Goal: Use online tool/utility: Utilize a website feature to perform a specific function

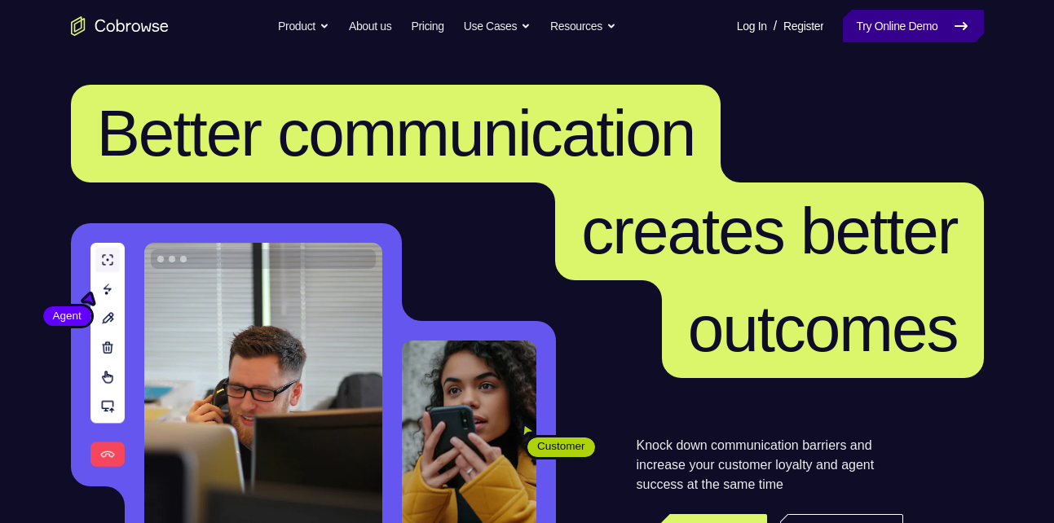
click at [891, 20] on link "Try Online Demo" at bounding box center [913, 26] width 140 height 33
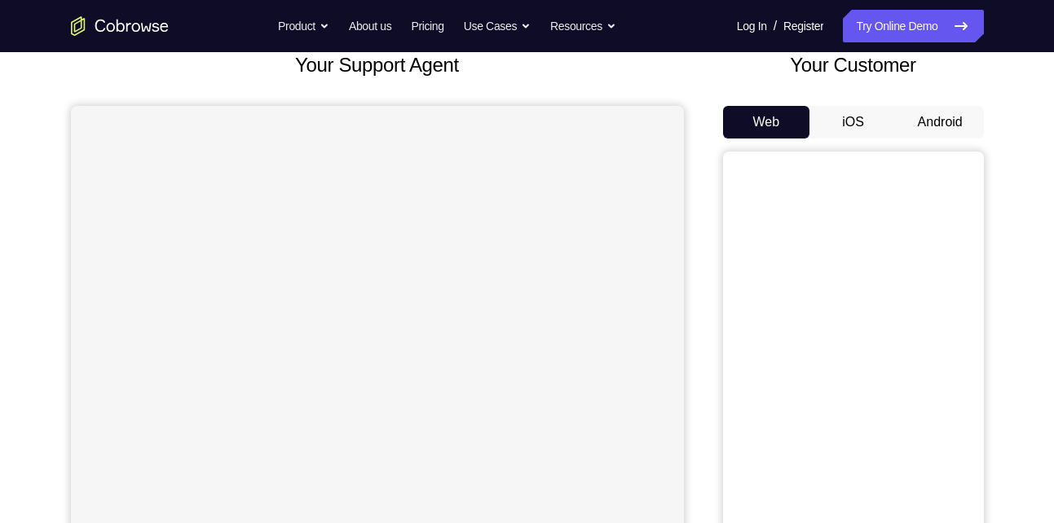
click at [933, 115] on button "Android" at bounding box center [939, 122] width 87 height 33
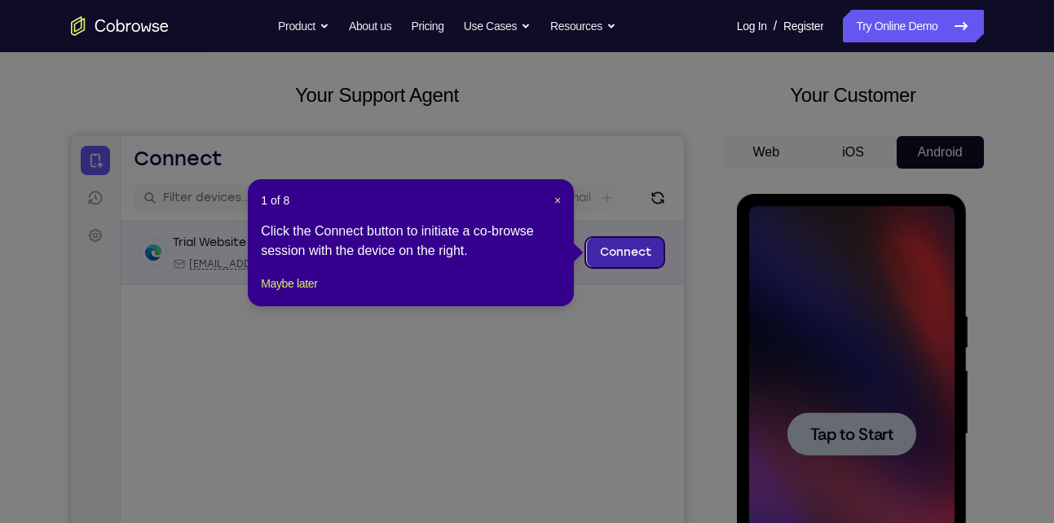
click at [613, 244] on link "Connect" at bounding box center [624, 252] width 77 height 29
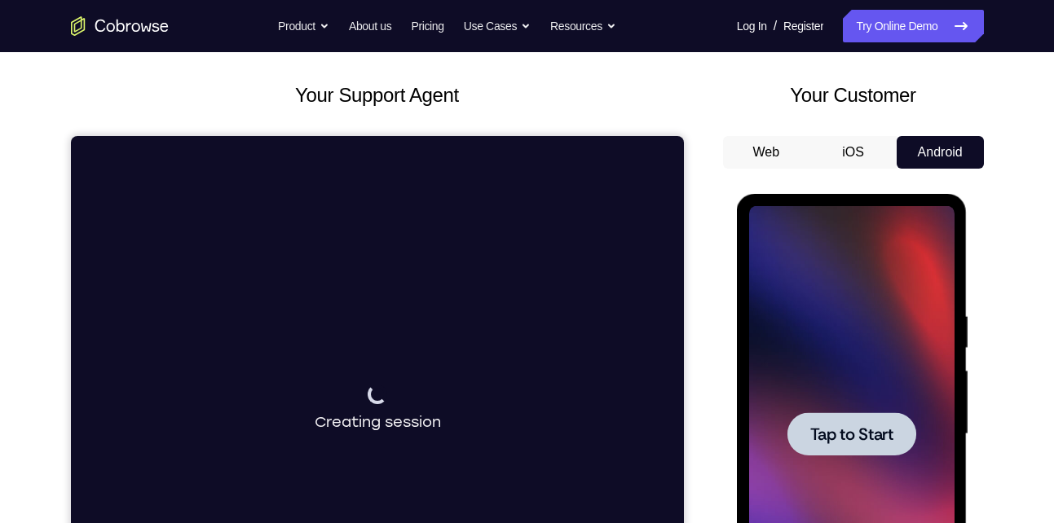
click at [846, 453] on div at bounding box center [851, 433] width 129 height 43
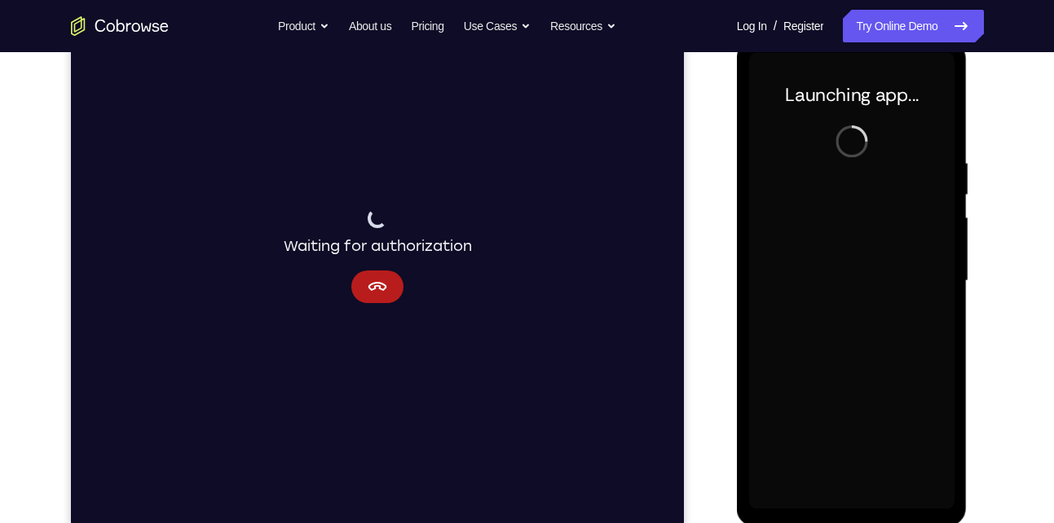
scroll to position [243, 0]
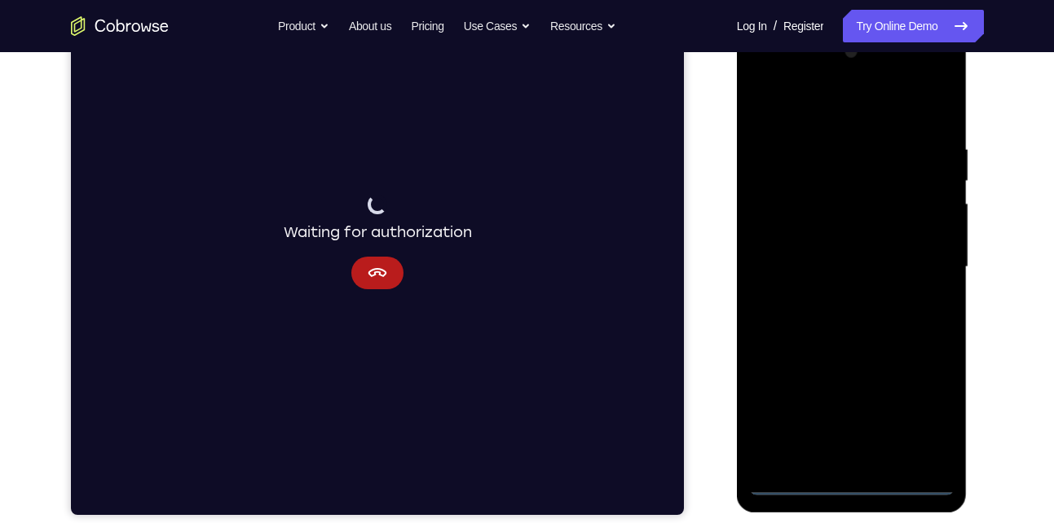
click at [850, 484] on div at bounding box center [851, 267] width 205 height 456
click at [924, 416] on div at bounding box center [851, 267] width 205 height 456
click at [777, 75] on div at bounding box center [851, 267] width 205 height 456
click at [764, 77] on div at bounding box center [851, 267] width 205 height 456
click at [923, 253] on div at bounding box center [851, 267] width 205 height 456
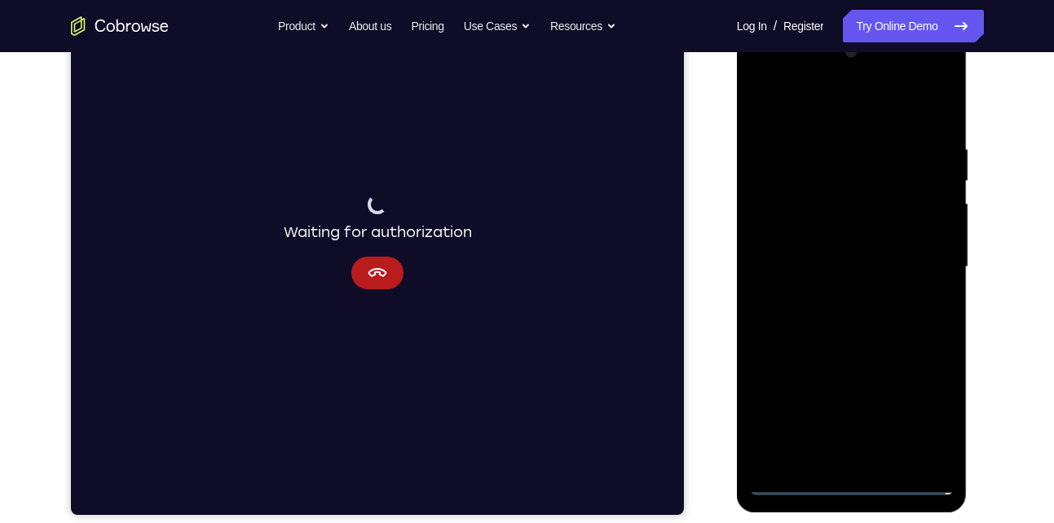
click at [837, 299] on div at bounding box center [851, 267] width 205 height 456
click at [843, 251] on div at bounding box center [851, 267] width 205 height 456
click at [854, 222] on div at bounding box center [851, 267] width 205 height 456
click at [878, 257] on div at bounding box center [851, 267] width 205 height 456
click at [864, 262] on div at bounding box center [851, 267] width 205 height 456
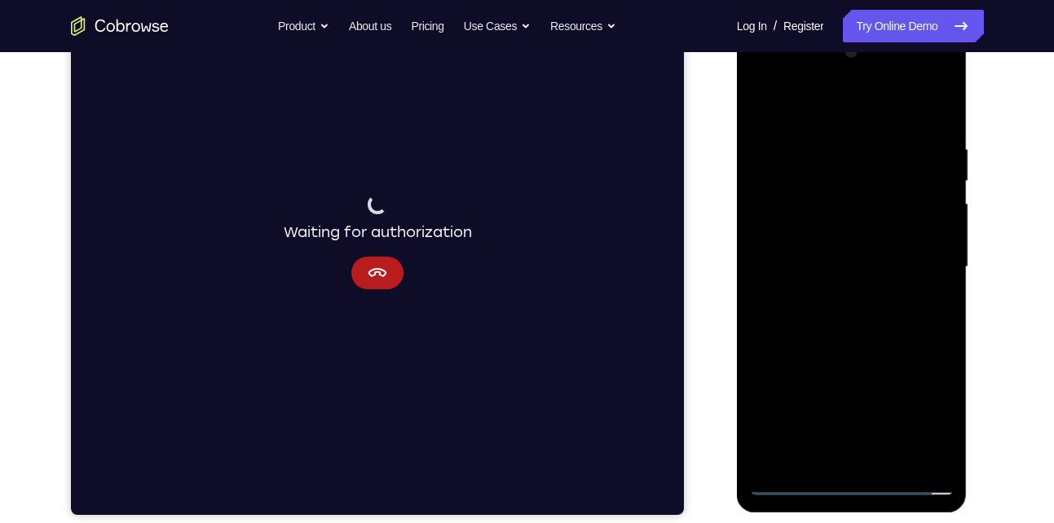
click at [849, 312] on div at bounding box center [851, 267] width 205 height 456
click at [857, 313] on div at bounding box center [851, 267] width 205 height 456
click at [866, 310] on div at bounding box center [851, 267] width 205 height 456
click at [928, 289] on div at bounding box center [851, 267] width 205 height 456
click at [932, 231] on div at bounding box center [851, 267] width 205 height 456
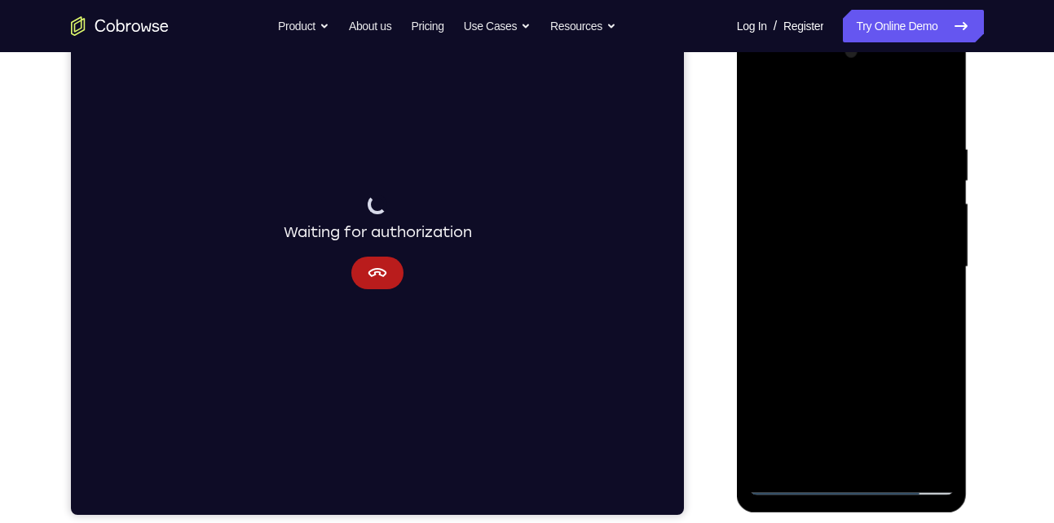
click at [807, 259] on div at bounding box center [851, 267] width 205 height 456
click at [811, 317] on div at bounding box center [851, 267] width 205 height 456
click at [832, 308] on div at bounding box center [851, 267] width 205 height 456
click at [926, 287] on div at bounding box center [851, 267] width 205 height 456
click at [831, 258] on div at bounding box center [851, 267] width 205 height 456
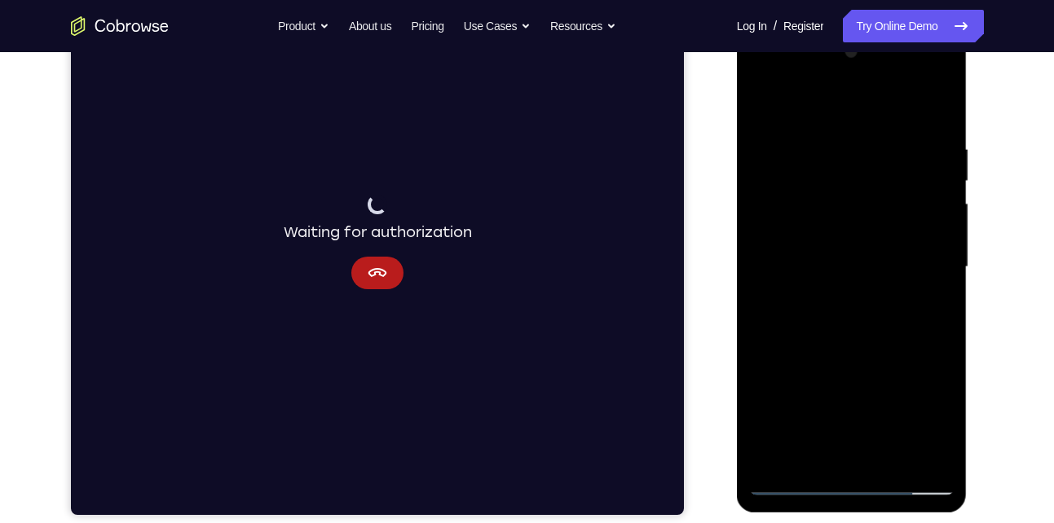
click at [835, 317] on div at bounding box center [851, 267] width 205 height 456
click at [850, 313] on div at bounding box center [851, 267] width 205 height 456
click at [932, 289] on div at bounding box center [851, 267] width 205 height 456
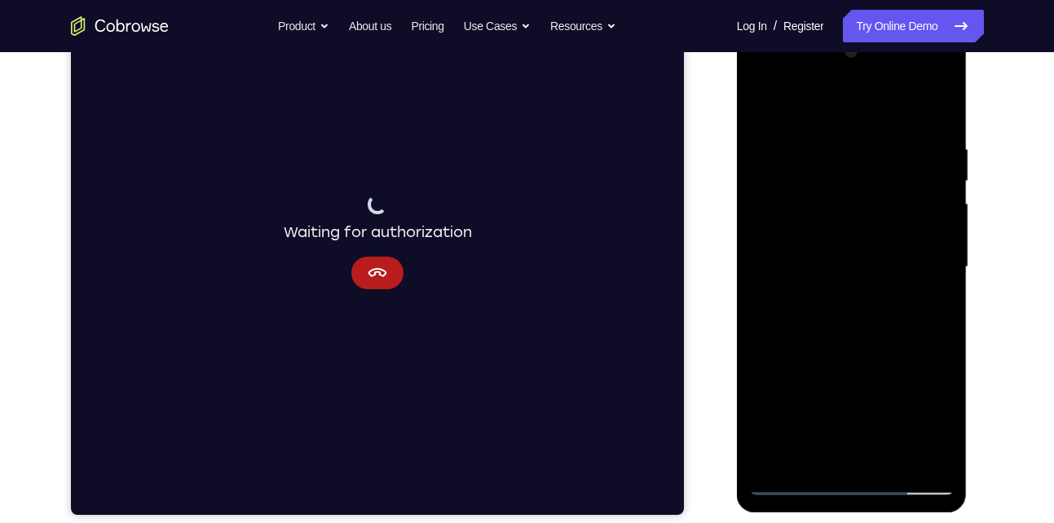
click at [816, 234] on div at bounding box center [851, 267] width 205 height 456
click at [795, 238] on div at bounding box center [851, 267] width 205 height 456
click at [811, 261] on div at bounding box center [851, 267] width 205 height 456
click at [808, 320] on div at bounding box center [851, 267] width 205 height 456
click at [757, 80] on div at bounding box center [851, 267] width 205 height 456
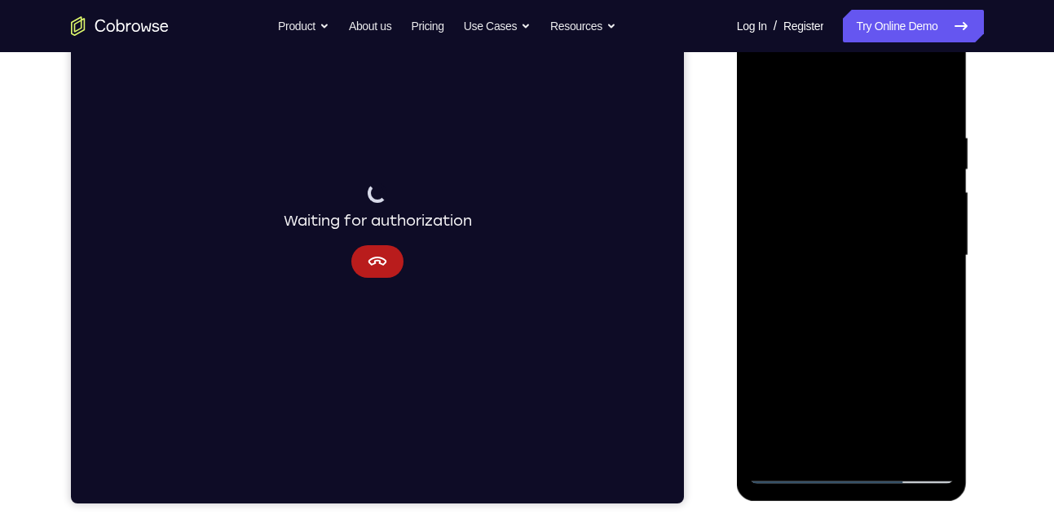
scroll to position [276, 0]
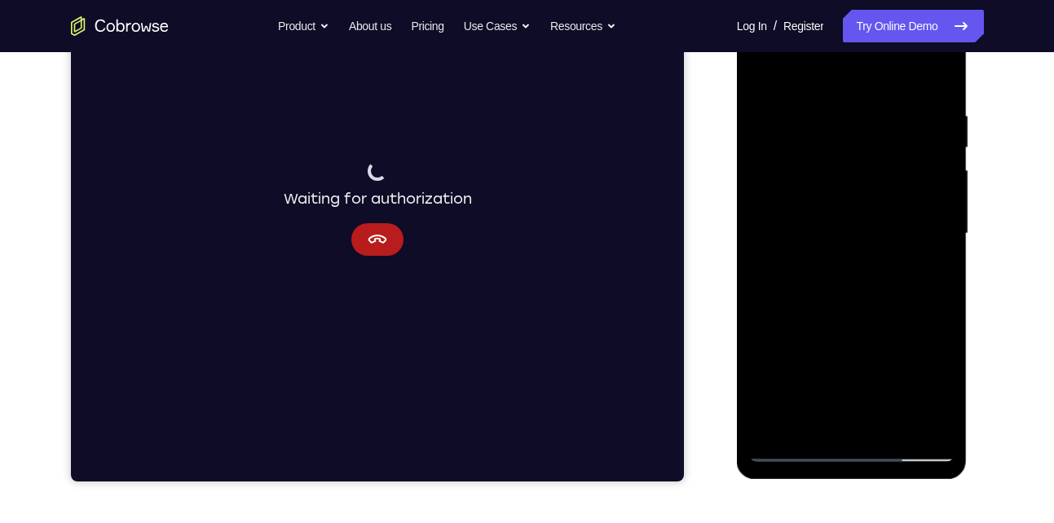
click at [918, 236] on div at bounding box center [851, 234] width 205 height 456
click at [846, 240] on div at bounding box center [851, 234] width 205 height 456
click at [868, 263] on div at bounding box center [851, 234] width 205 height 456
click at [825, 265] on div at bounding box center [851, 234] width 205 height 456
click at [833, 265] on div at bounding box center [851, 234] width 205 height 456
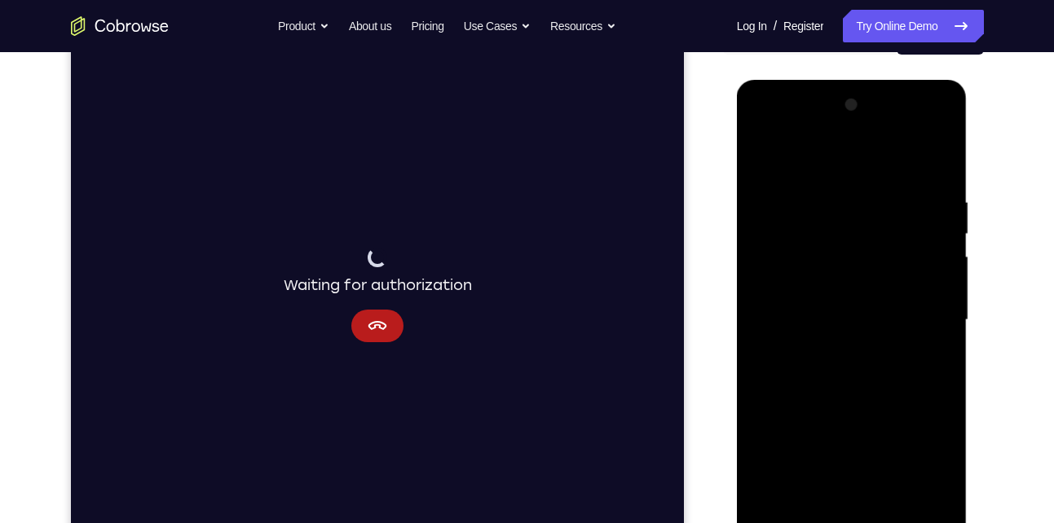
scroll to position [188, 0]
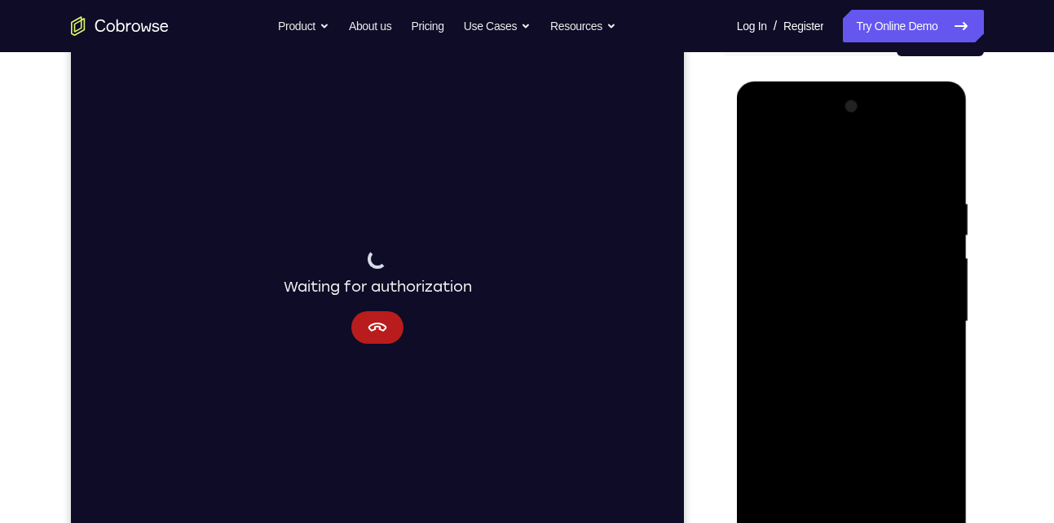
click at [839, 337] on div at bounding box center [851, 322] width 205 height 456
click at [836, 236] on div at bounding box center [851, 322] width 205 height 456
click at [877, 268] on div at bounding box center [851, 322] width 205 height 456
click at [883, 277] on div at bounding box center [851, 322] width 205 height 456
click at [786, 243] on div at bounding box center [851, 322] width 205 height 456
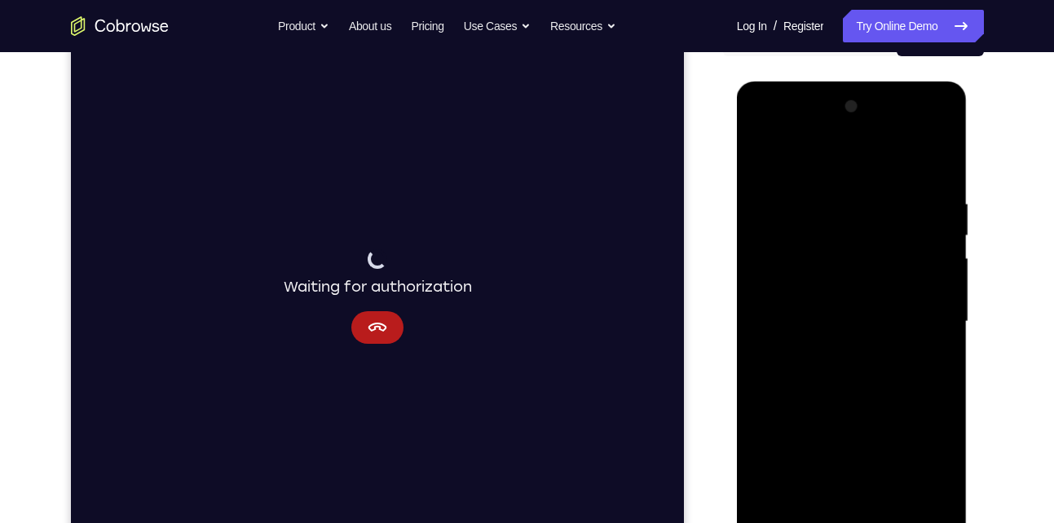
click at [786, 243] on div at bounding box center [851, 322] width 205 height 456
click at [808, 273] on div at bounding box center [851, 322] width 205 height 456
click at [811, 271] on div at bounding box center [851, 322] width 205 height 456
click at [817, 293] on div at bounding box center [851, 322] width 205 height 456
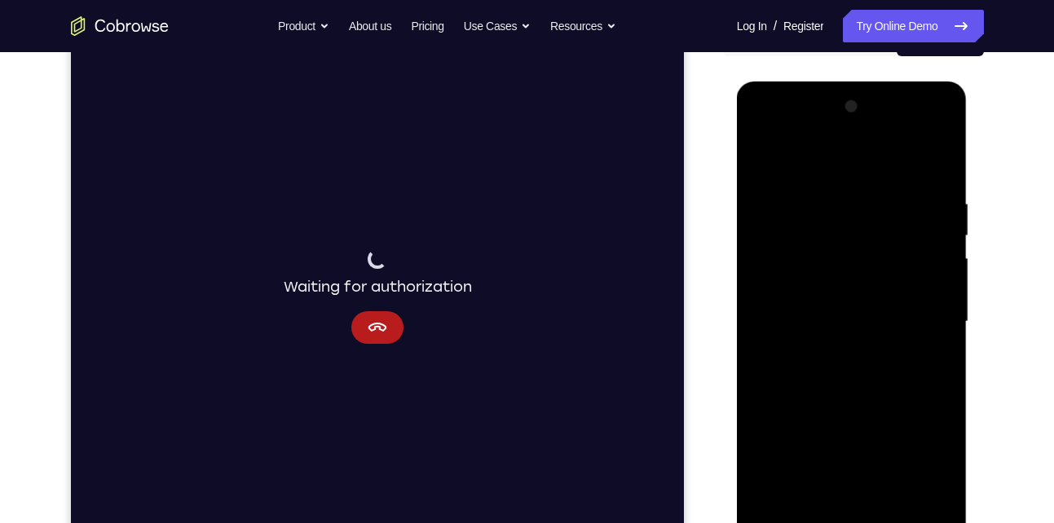
click at [822, 314] on div at bounding box center [851, 322] width 205 height 456
click at [764, 127] on div at bounding box center [851, 322] width 205 height 456
click at [798, 280] on div at bounding box center [851, 322] width 205 height 456
click at [829, 356] on div at bounding box center [851, 322] width 205 height 456
click at [835, 305] on div at bounding box center [851, 322] width 205 height 456
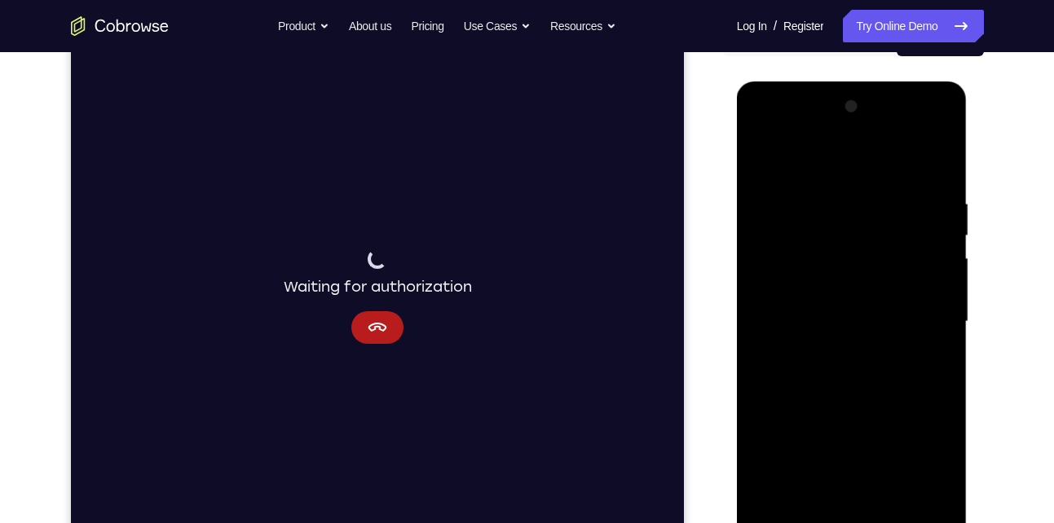
click at [804, 236] on div at bounding box center [851, 322] width 205 height 456
click at [800, 282] on div at bounding box center [851, 322] width 205 height 456
click at [806, 313] on div at bounding box center [851, 322] width 205 height 456
click at [813, 377] on div at bounding box center [851, 322] width 205 height 456
click at [808, 311] on div at bounding box center [851, 322] width 205 height 456
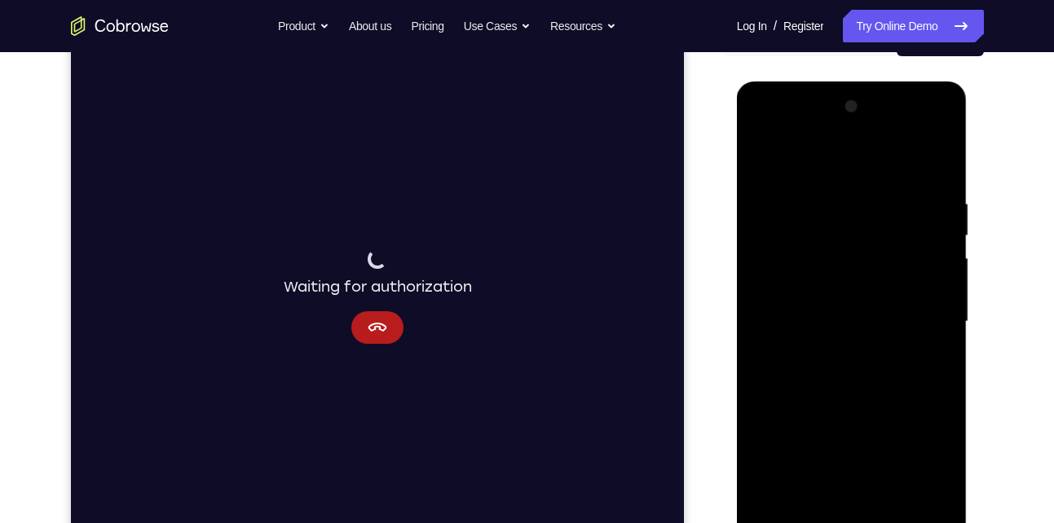
click at [799, 349] on div at bounding box center [851, 322] width 205 height 456
click at [809, 351] on div at bounding box center [851, 322] width 205 height 456
click at [804, 324] on div at bounding box center [851, 322] width 205 height 456
click at [804, 320] on div at bounding box center [851, 322] width 205 height 456
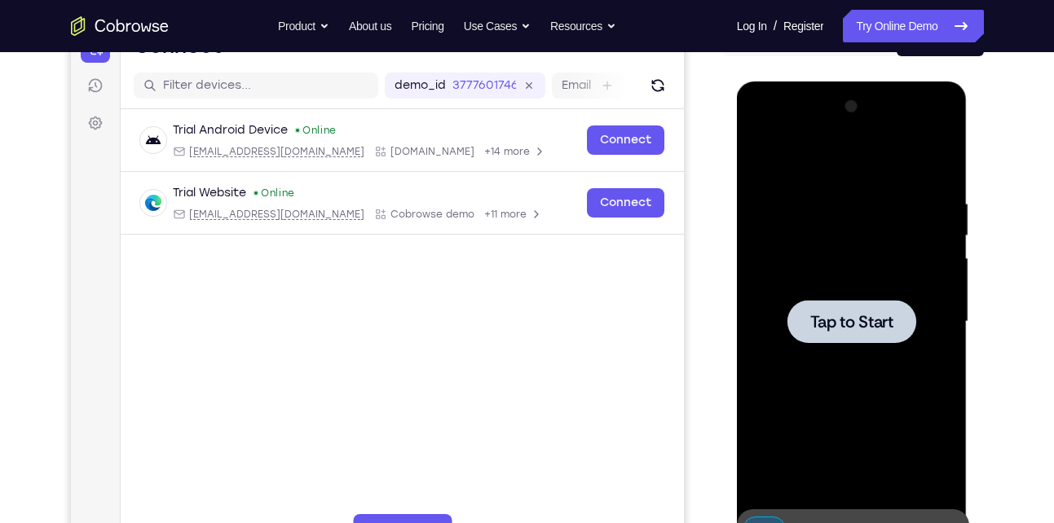
click at [865, 306] on div at bounding box center [851, 321] width 129 height 43
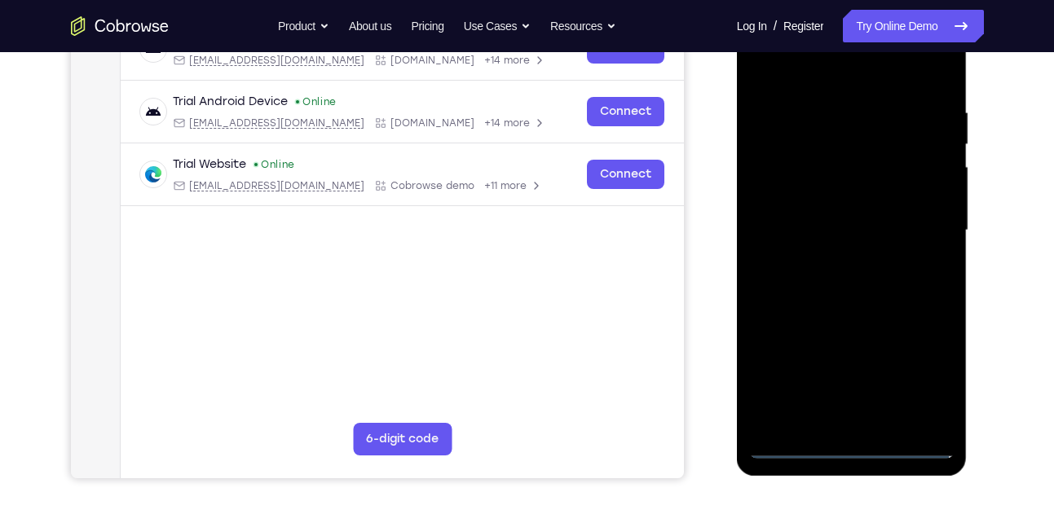
scroll to position [284, 0]
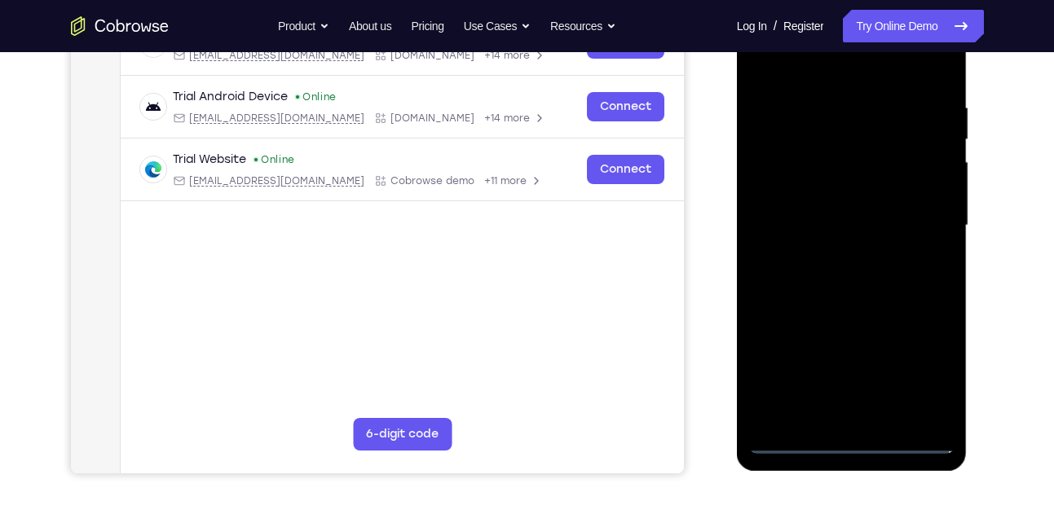
click at [856, 441] on div at bounding box center [851, 226] width 205 height 456
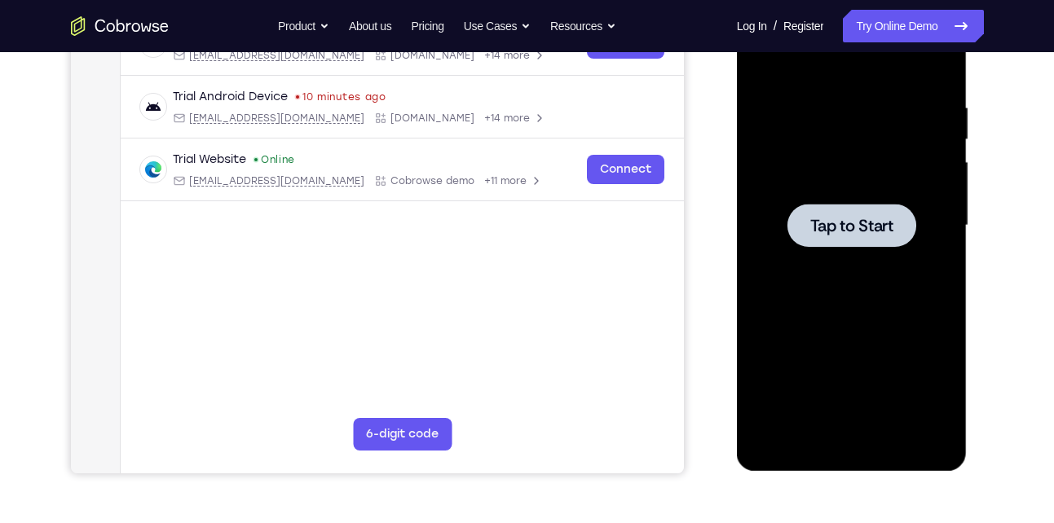
click at [828, 208] on div at bounding box center [851, 225] width 129 height 43
click at [813, 232] on span "Tap to Start" at bounding box center [851, 226] width 83 height 16
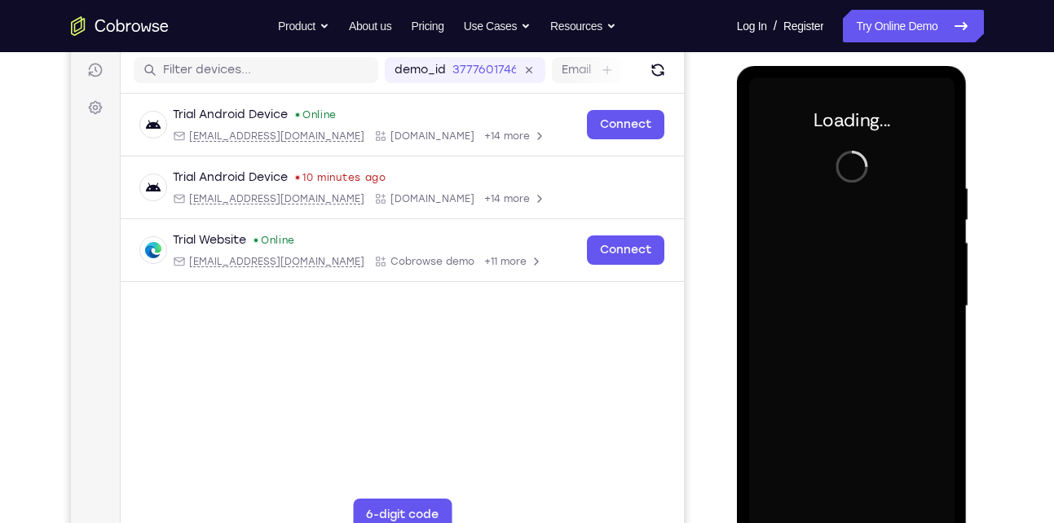
scroll to position [205, 0]
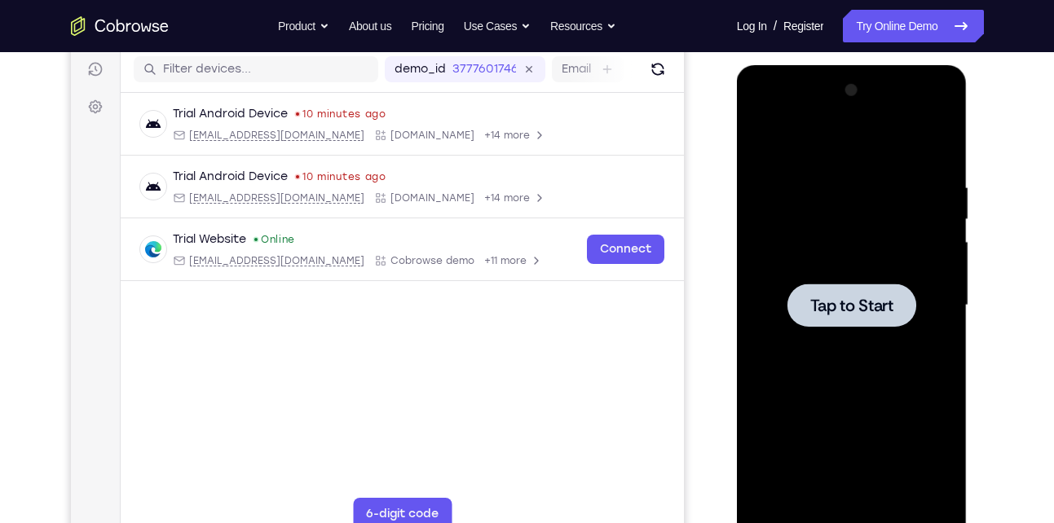
click at [836, 306] on span "Tap to Start" at bounding box center [851, 305] width 83 height 16
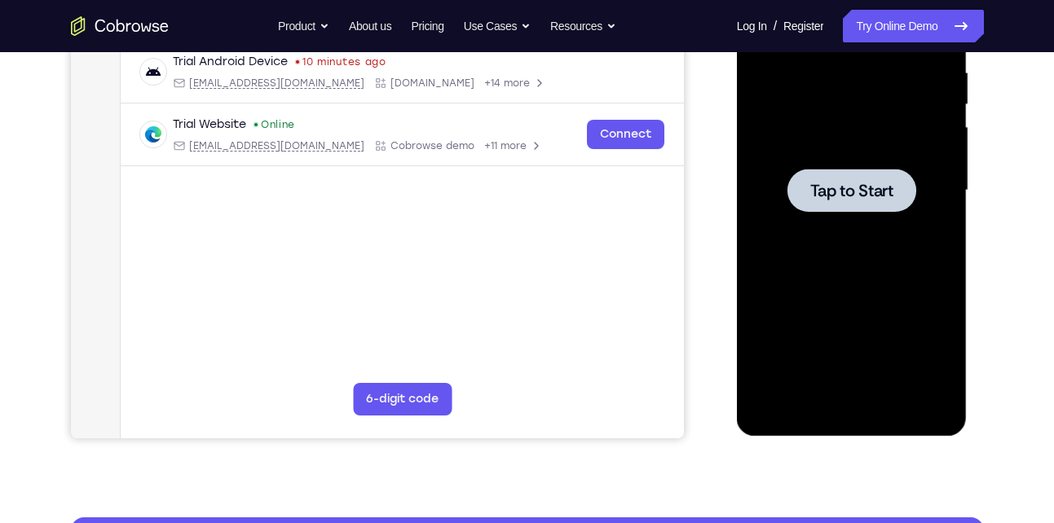
scroll to position [273, 0]
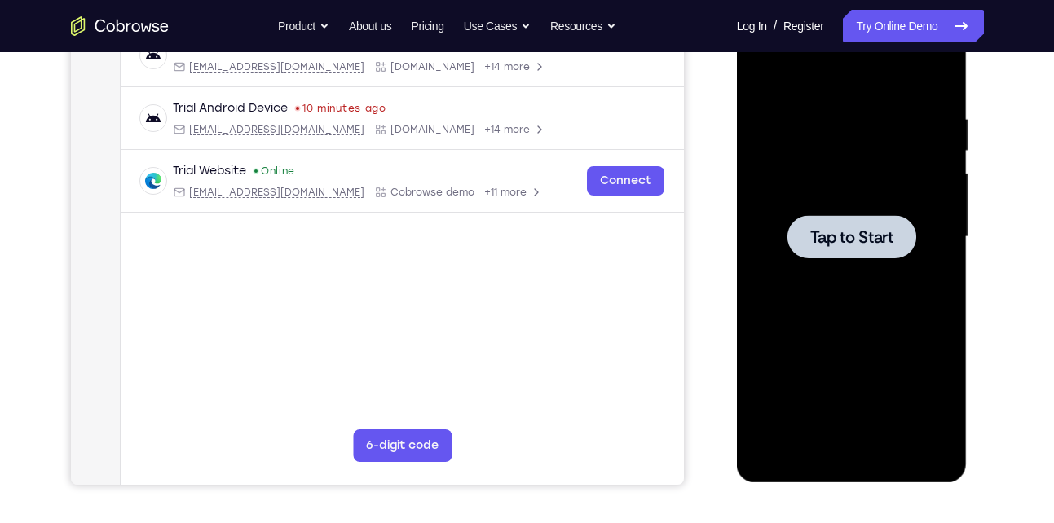
click at [822, 243] on span "Tap to Start" at bounding box center [851, 237] width 83 height 16
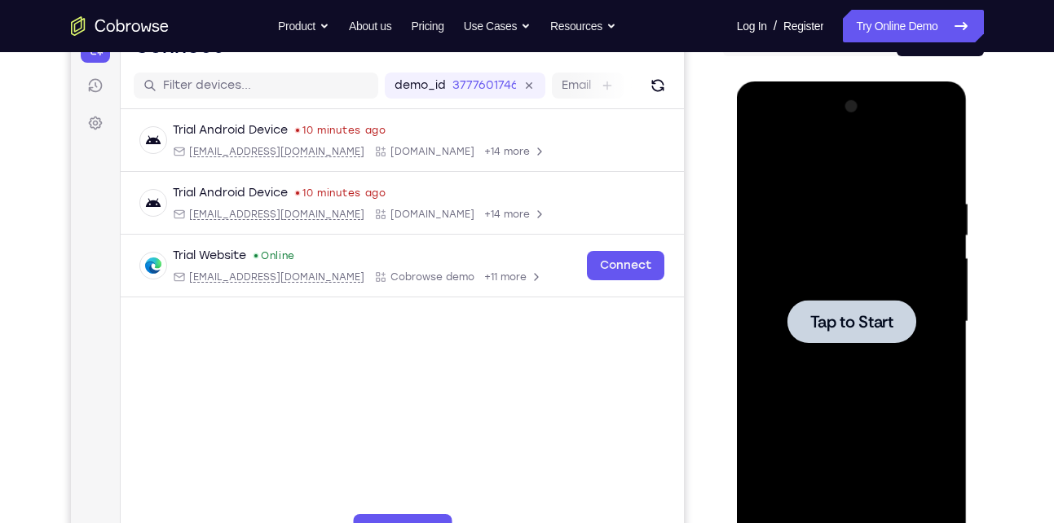
scroll to position [192, 0]
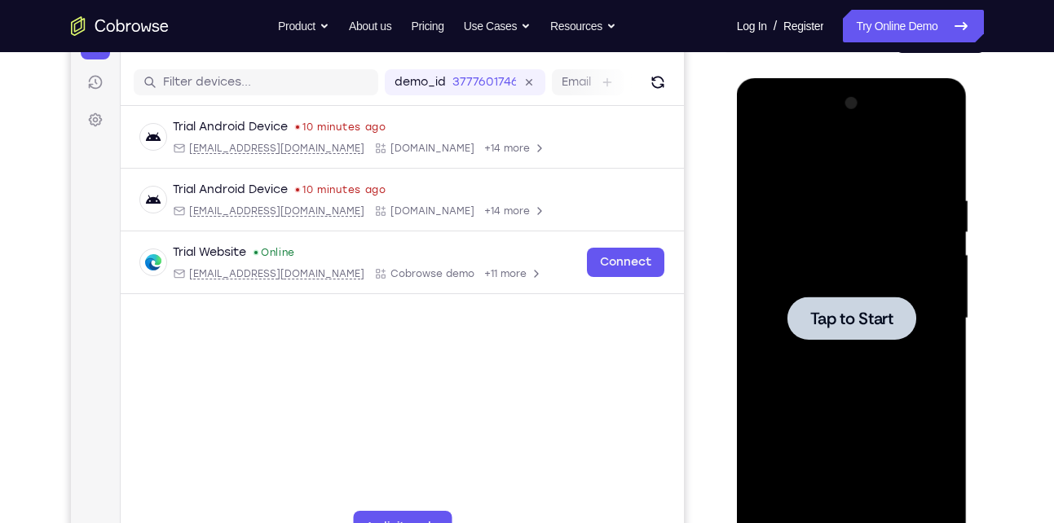
click at [838, 324] on span "Tap to Start" at bounding box center [851, 319] width 83 height 16
click at [828, 319] on span "Tap to Start" at bounding box center [851, 319] width 83 height 16
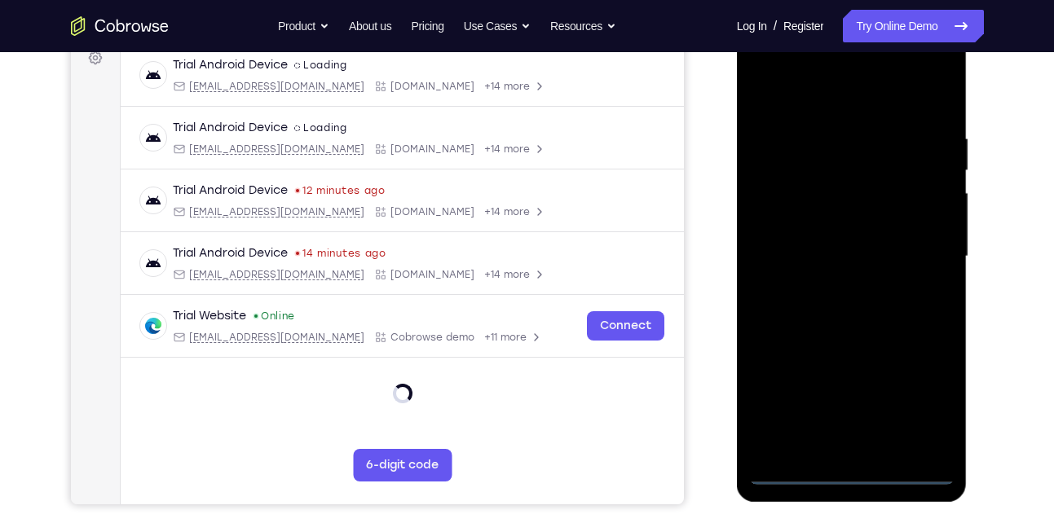
scroll to position [254, 0]
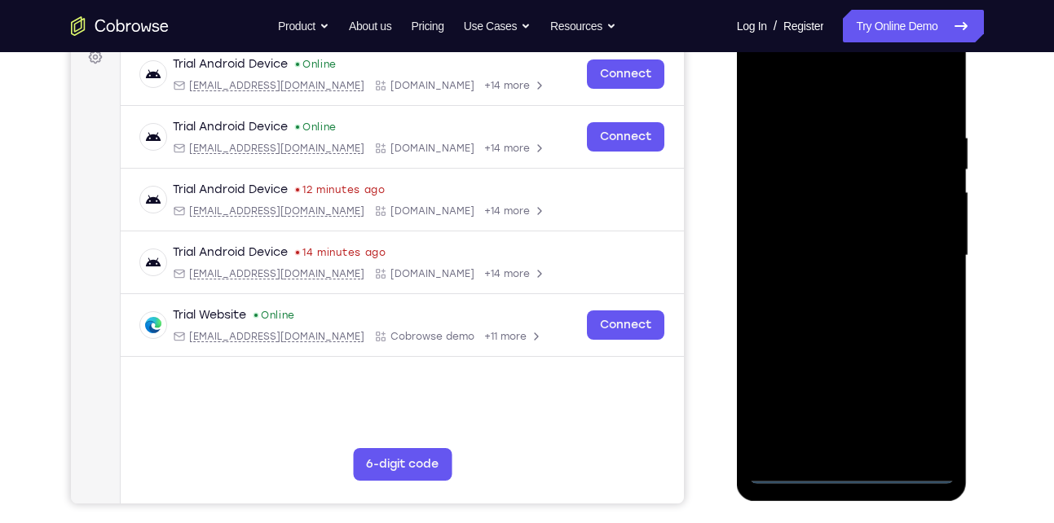
click at [848, 482] on div at bounding box center [851, 256] width 205 height 456
click at [924, 393] on div at bounding box center [851, 256] width 205 height 456
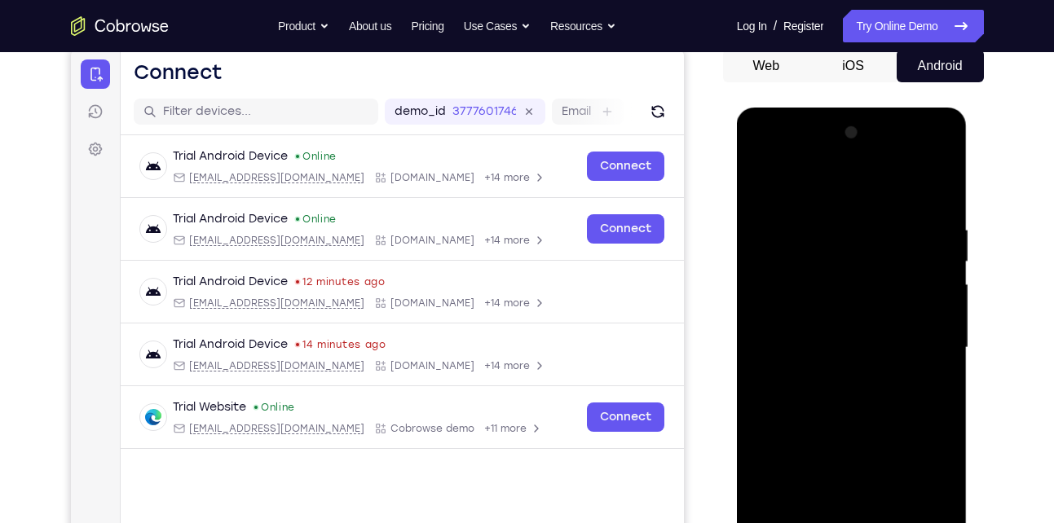
scroll to position [161, 0]
click at [782, 163] on div at bounding box center [851, 349] width 205 height 456
click at [920, 340] on div at bounding box center [851, 349] width 205 height 456
click at [832, 382] on div at bounding box center [851, 349] width 205 height 456
click at [844, 333] on div at bounding box center [851, 349] width 205 height 456
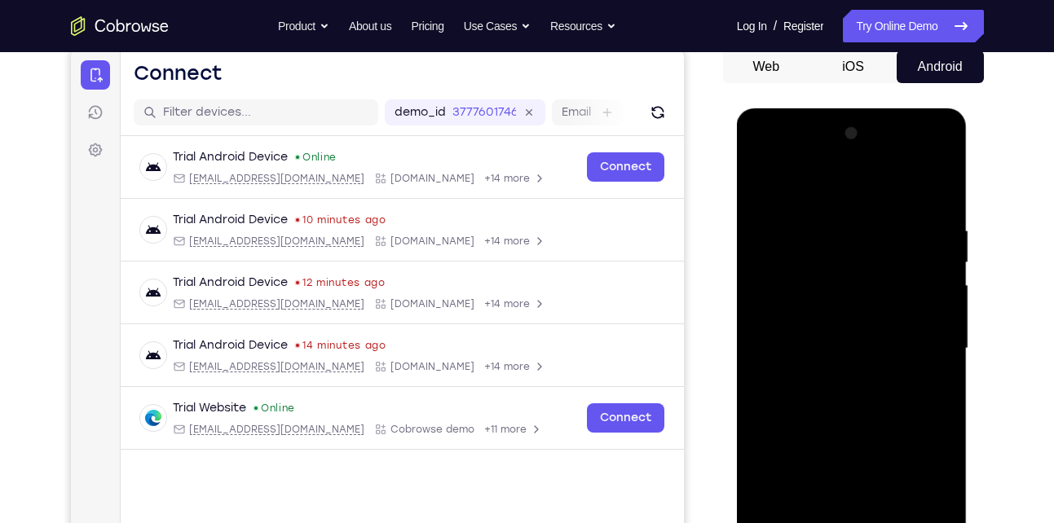
click at [833, 306] on div at bounding box center [851, 349] width 205 height 456
click at [838, 340] on div at bounding box center [851, 349] width 205 height 456
click at [853, 399] on div at bounding box center [851, 349] width 205 height 456
click at [823, 394] on div at bounding box center [851, 349] width 205 height 456
click at [842, 389] on div at bounding box center [851, 349] width 205 height 456
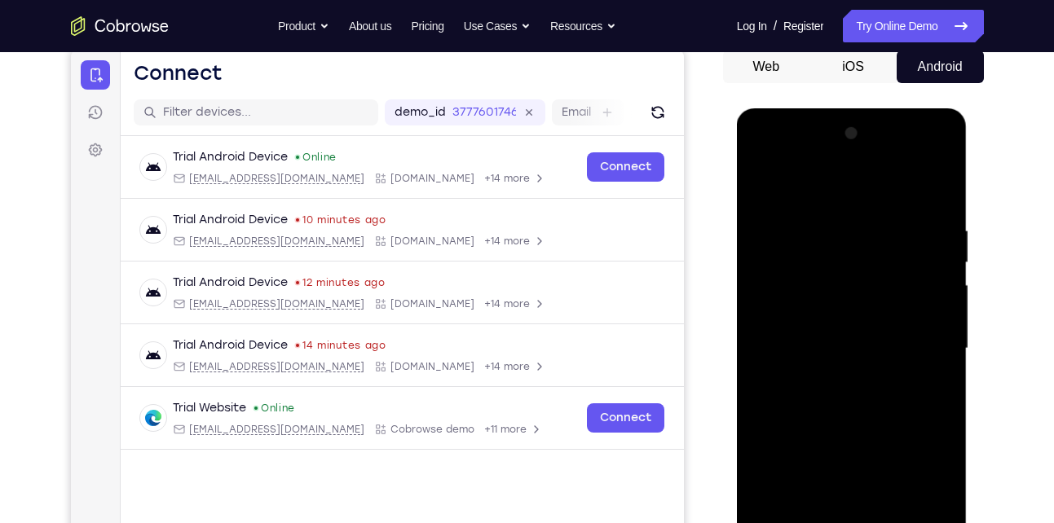
click at [839, 391] on div at bounding box center [851, 349] width 205 height 456
click at [843, 401] on div at bounding box center [851, 349] width 205 height 456
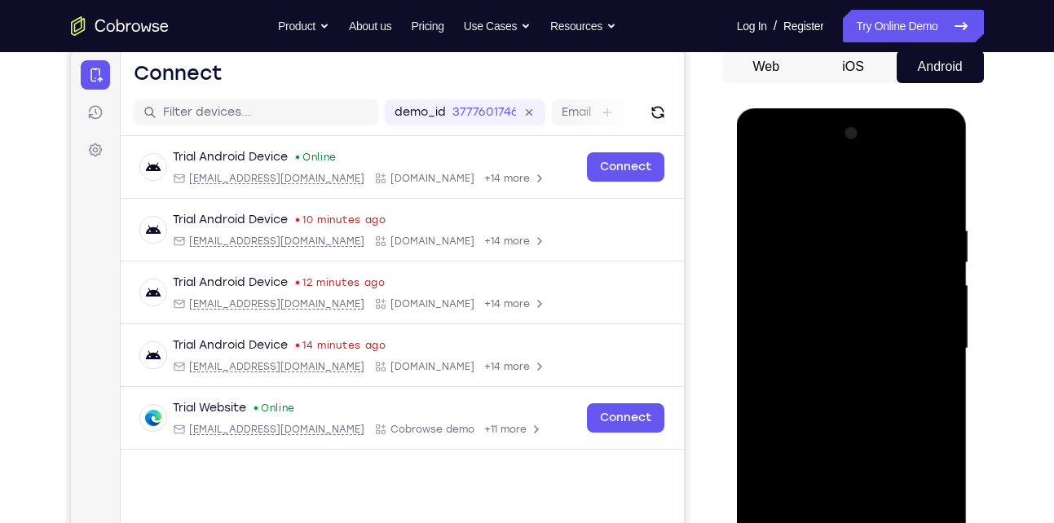
click at [885, 182] on div at bounding box center [851, 349] width 205 height 456
click at [878, 211] on div at bounding box center [851, 349] width 205 height 456
click at [881, 411] on div at bounding box center [851, 349] width 205 height 456
click at [873, 392] on div at bounding box center [851, 349] width 205 height 456
click at [852, 421] on div at bounding box center [851, 349] width 205 height 456
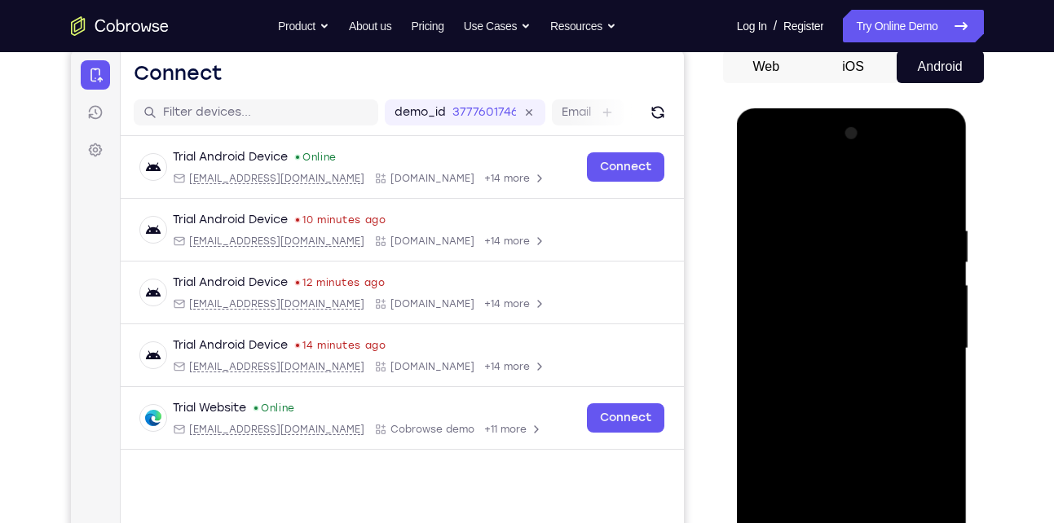
click at [852, 425] on div at bounding box center [851, 349] width 205 height 456
click at [828, 266] on div at bounding box center [851, 349] width 205 height 456
click at [817, 372] on div at bounding box center [851, 349] width 205 height 456
click at [818, 338] on div at bounding box center [851, 349] width 205 height 456
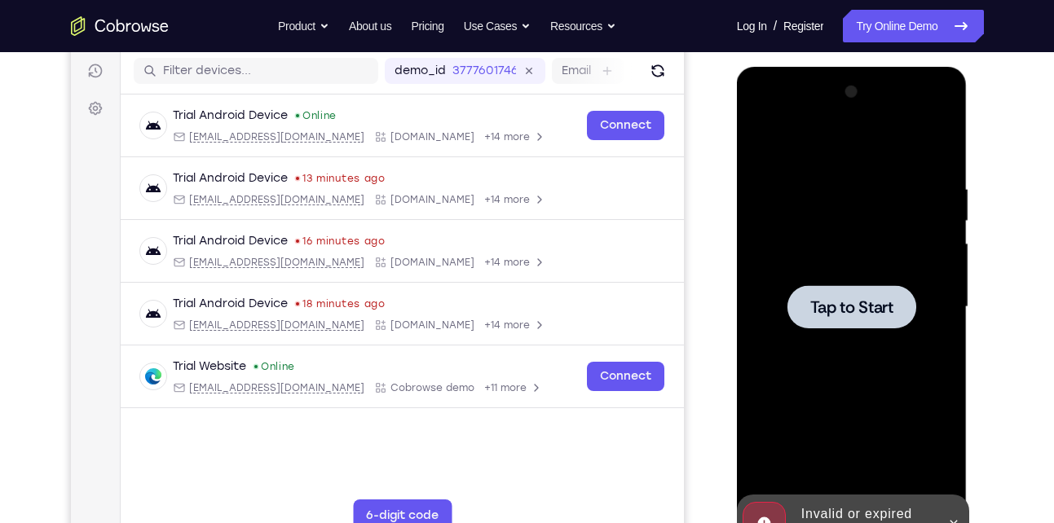
scroll to position [208, 0]
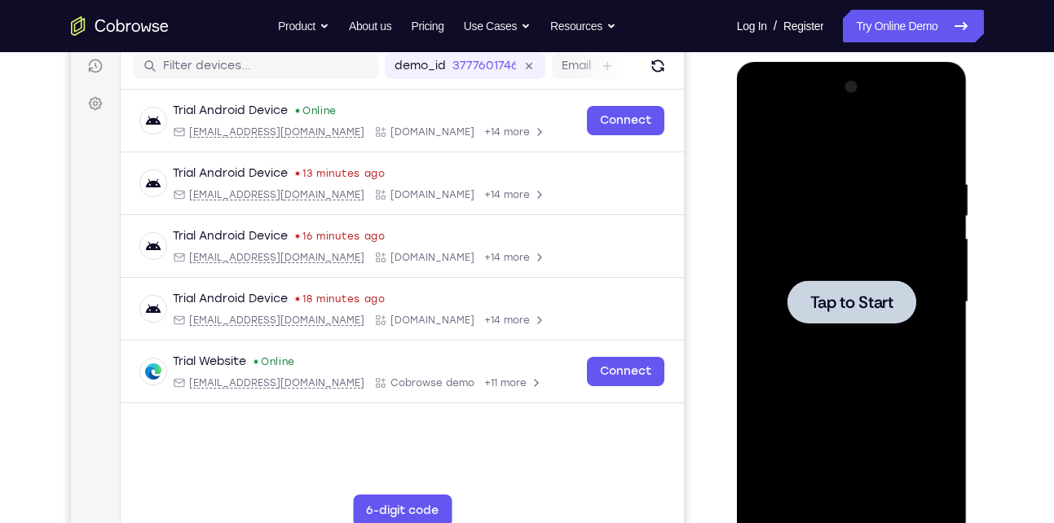
click at [850, 289] on div at bounding box center [851, 301] width 129 height 43
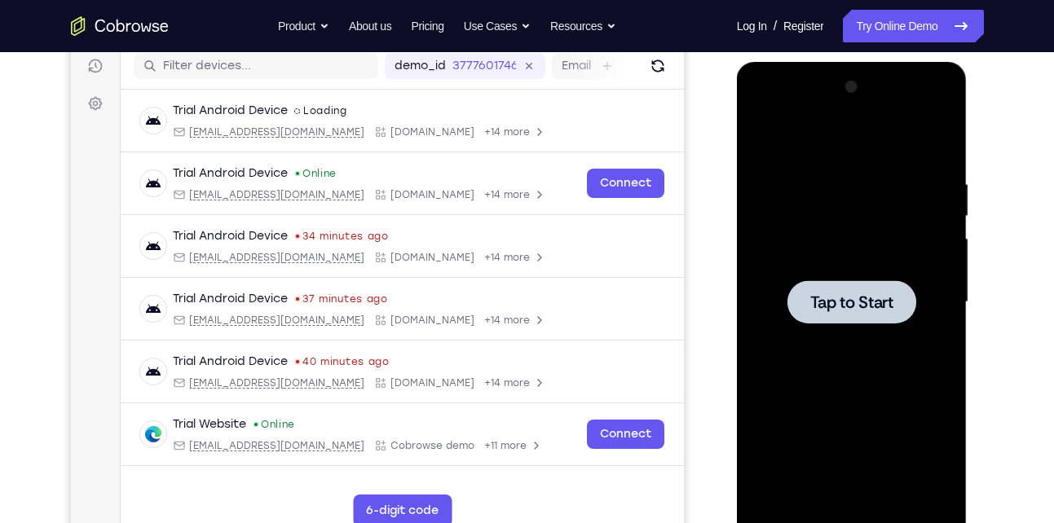
click at [882, 324] on div at bounding box center [851, 302] width 205 height 456
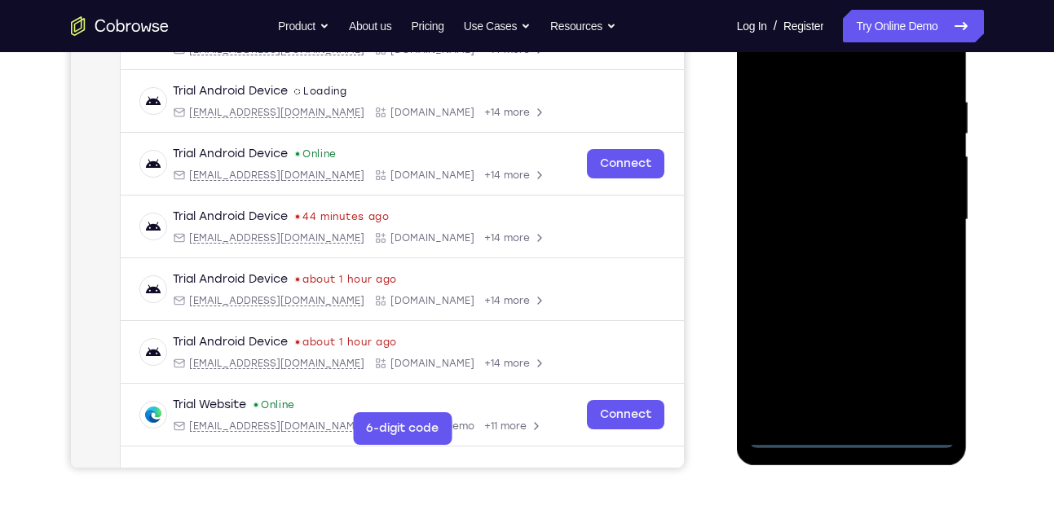
click at [848, 429] on div at bounding box center [851, 220] width 205 height 456
click at [858, 432] on div at bounding box center [851, 220] width 205 height 456
click at [923, 362] on div at bounding box center [851, 220] width 205 height 456
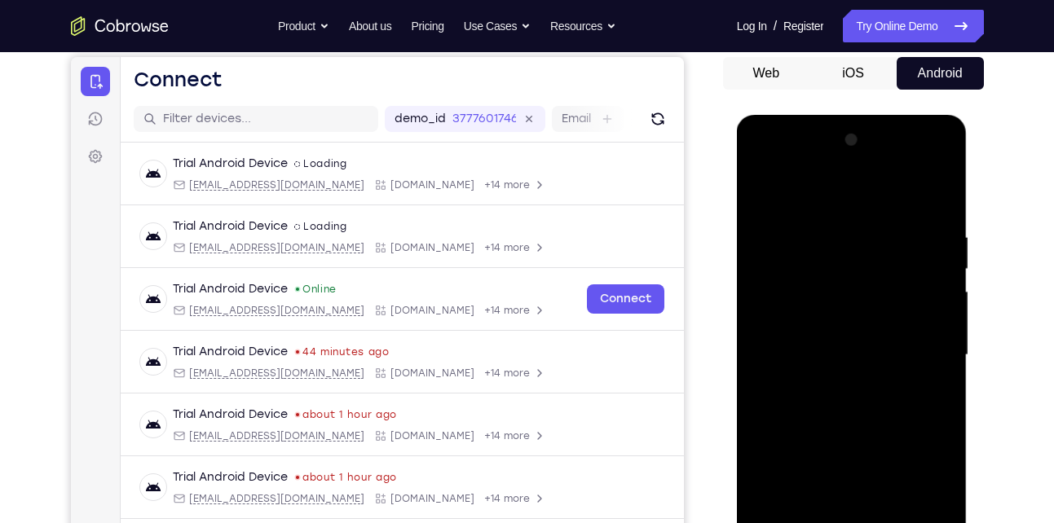
scroll to position [143, 0]
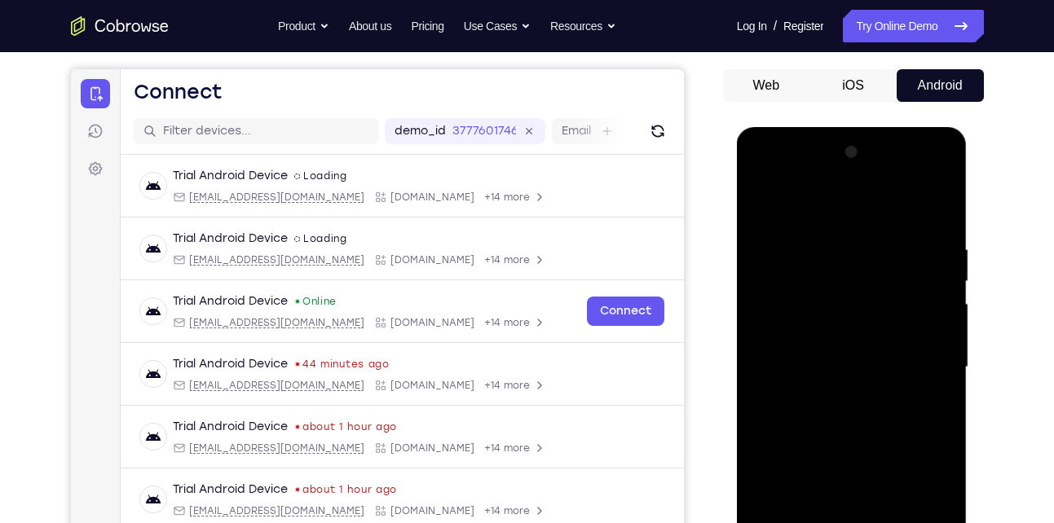
click at [759, 181] on div at bounding box center [851, 367] width 205 height 456
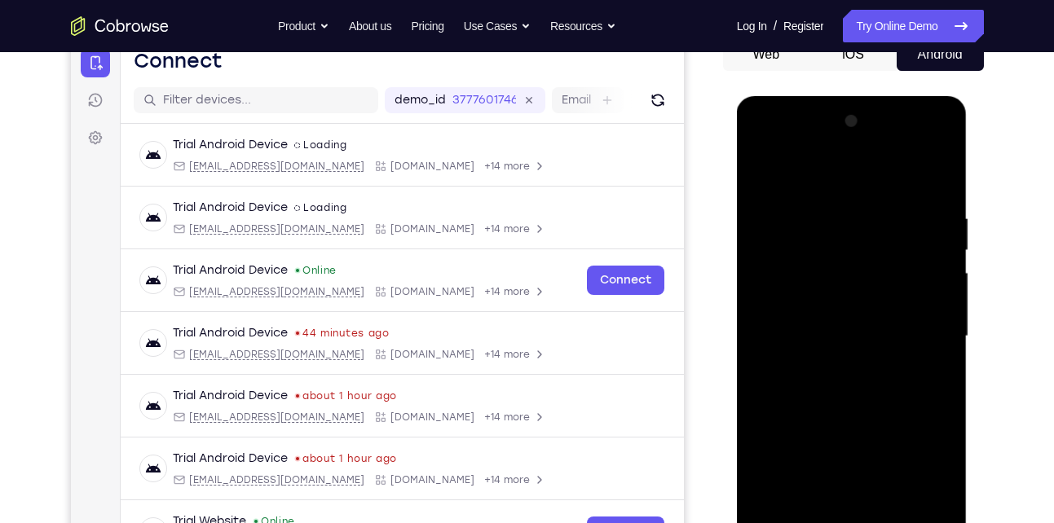
scroll to position [176, 0]
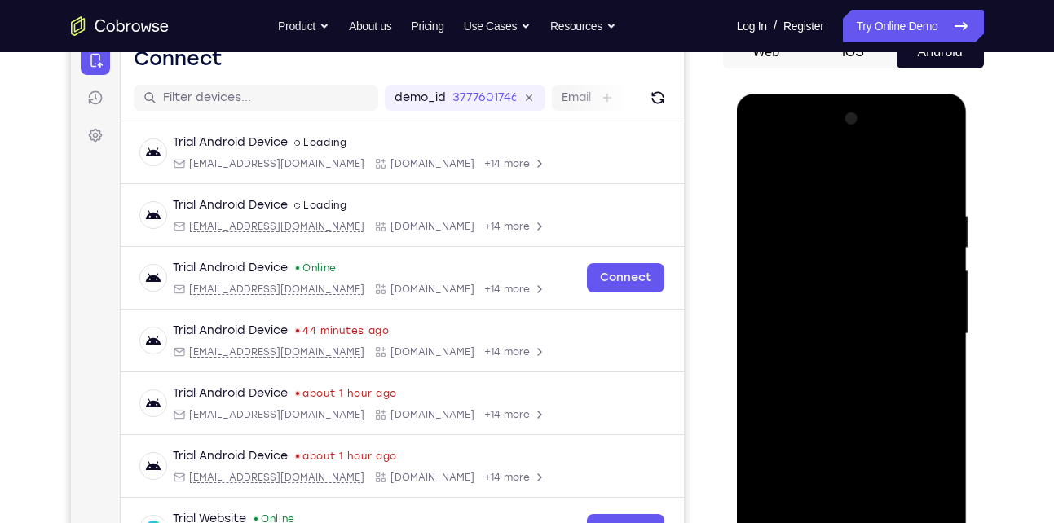
click at [922, 324] on div at bounding box center [851, 334] width 205 height 456
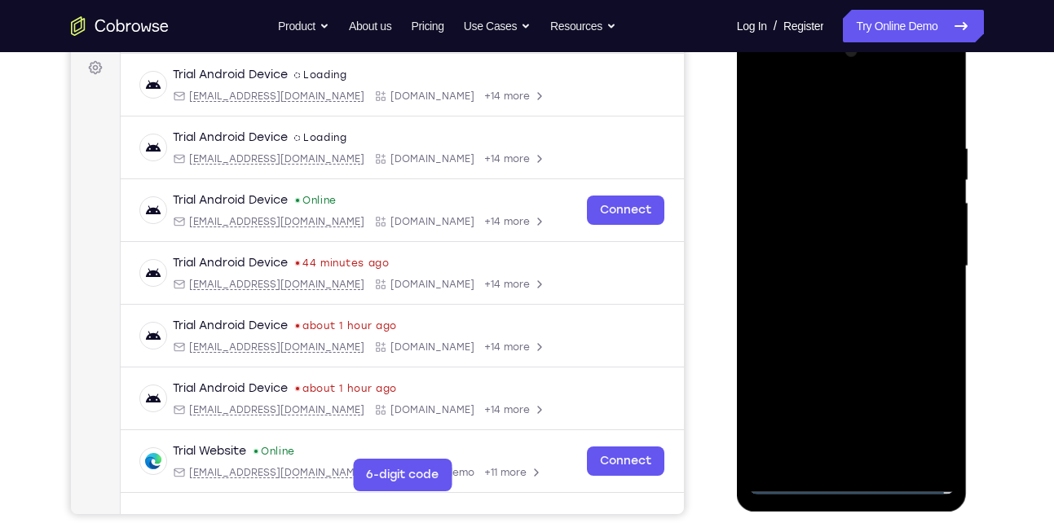
scroll to position [247, 0]
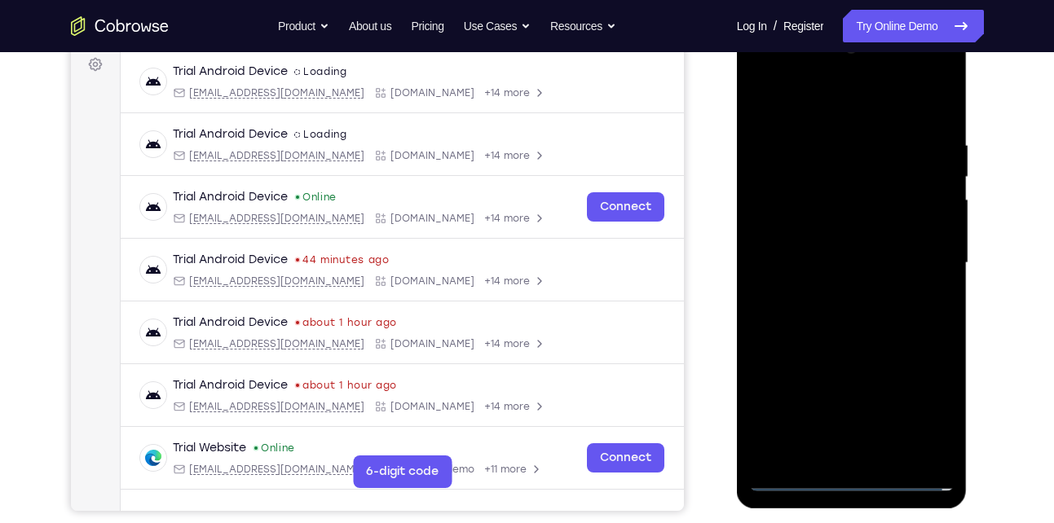
click at [830, 293] on div at bounding box center [851, 263] width 205 height 456
click at [841, 249] on div at bounding box center [851, 263] width 205 height 456
click at [844, 244] on div at bounding box center [851, 263] width 205 height 456
click at [860, 194] on div at bounding box center [851, 263] width 205 height 456
click at [804, 229] on div at bounding box center [851, 263] width 205 height 456
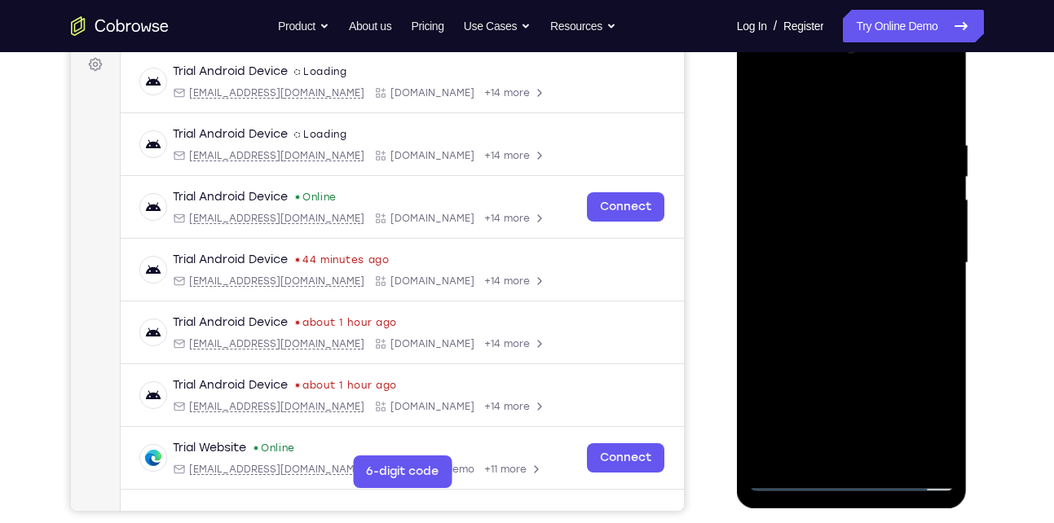
click at [811, 269] on div at bounding box center [851, 263] width 205 height 456
click at [803, 315] on div at bounding box center [851, 263] width 205 height 456
click at [796, 408] on div at bounding box center [851, 263] width 205 height 456
click at [846, 327] on div at bounding box center [851, 263] width 205 height 456
click at [846, 341] on div at bounding box center [851, 263] width 205 height 456
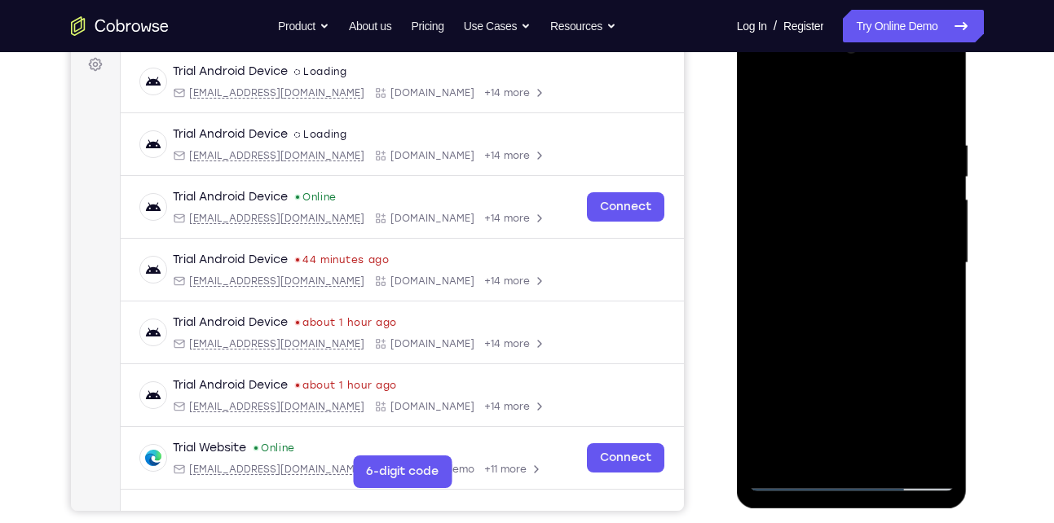
click at [872, 238] on div at bounding box center [851, 263] width 205 height 456
click at [940, 95] on div at bounding box center [851, 263] width 205 height 456
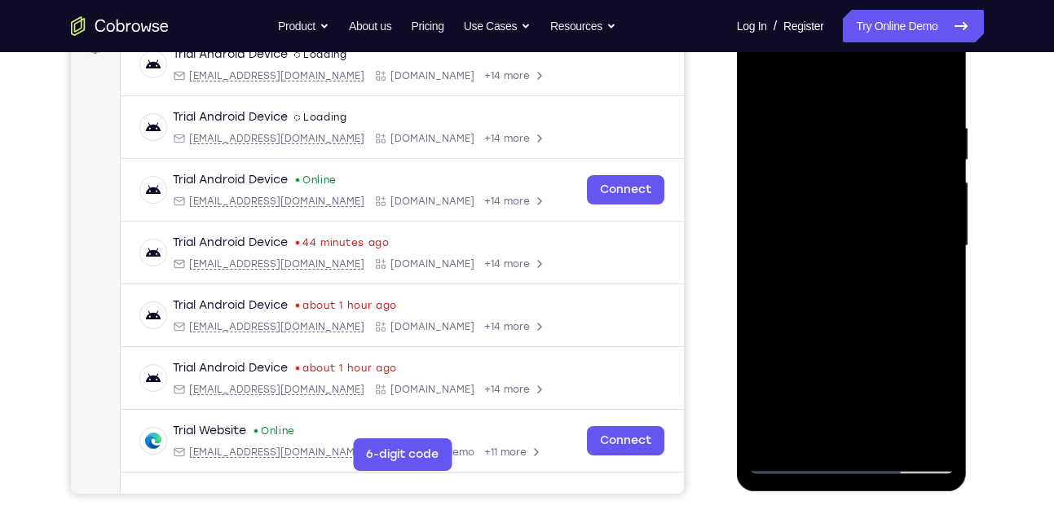
scroll to position [240, 0]
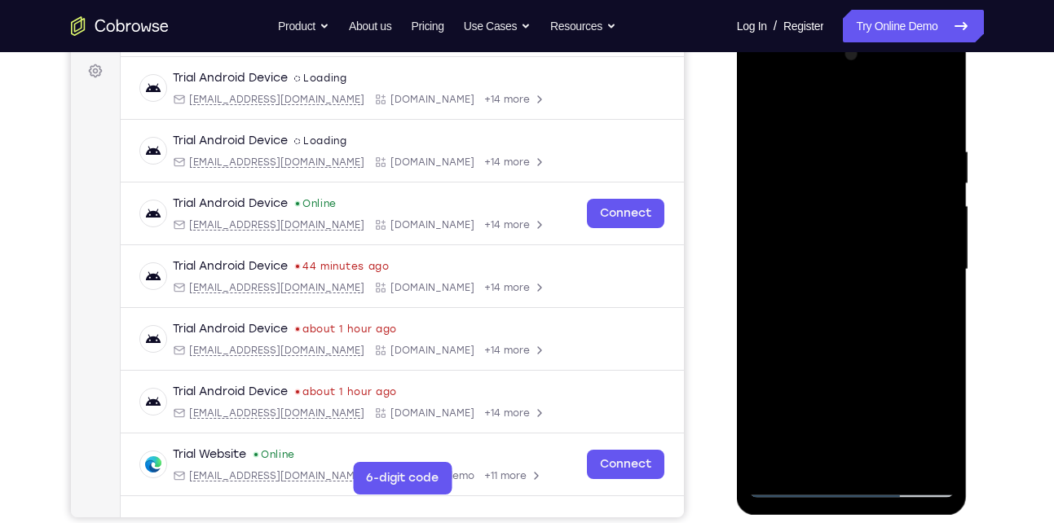
click at [871, 131] on div at bounding box center [851, 270] width 205 height 456
click at [881, 196] on div at bounding box center [851, 270] width 205 height 456
click at [887, 157] on div at bounding box center [851, 270] width 205 height 456
click at [888, 130] on div at bounding box center [851, 270] width 205 height 456
click at [764, 192] on div at bounding box center [851, 270] width 205 height 456
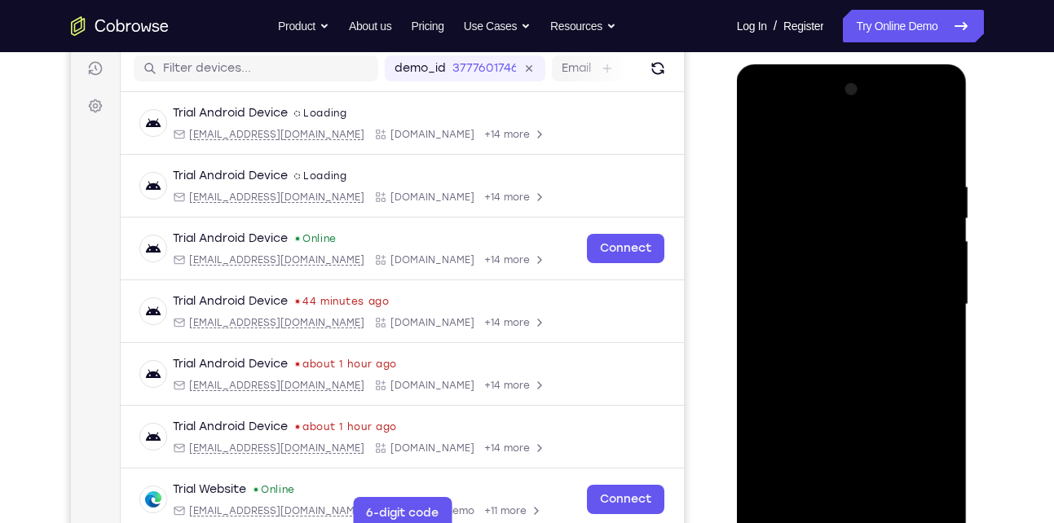
scroll to position [204, 0]
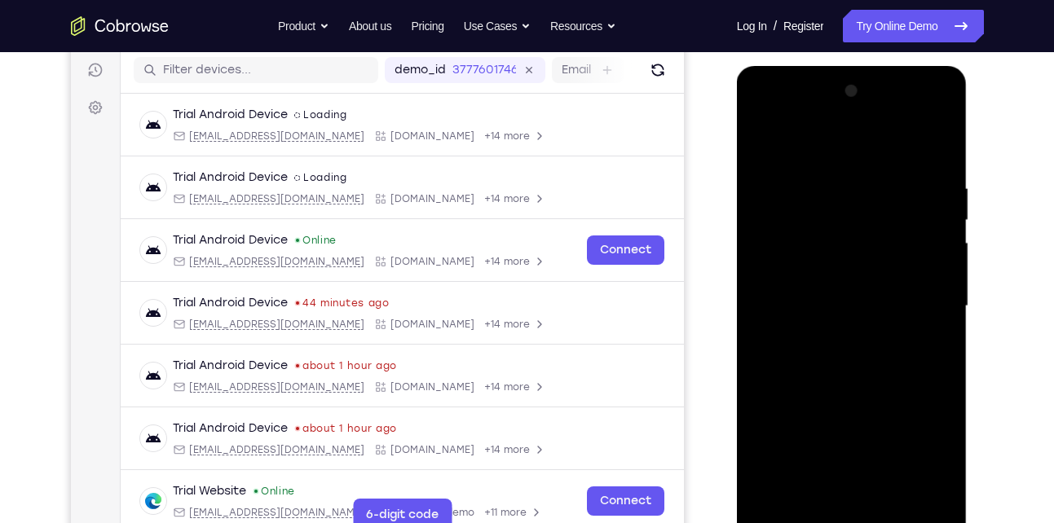
drag, startPoint x: 857, startPoint y: 275, endPoint x: 859, endPoint y: 151, distance: 123.9
click at [859, 151] on div at bounding box center [851, 306] width 205 height 456
drag, startPoint x: 869, startPoint y: 277, endPoint x: 881, endPoint y: 155, distance: 122.9
click at [881, 155] on div at bounding box center [851, 306] width 205 height 456
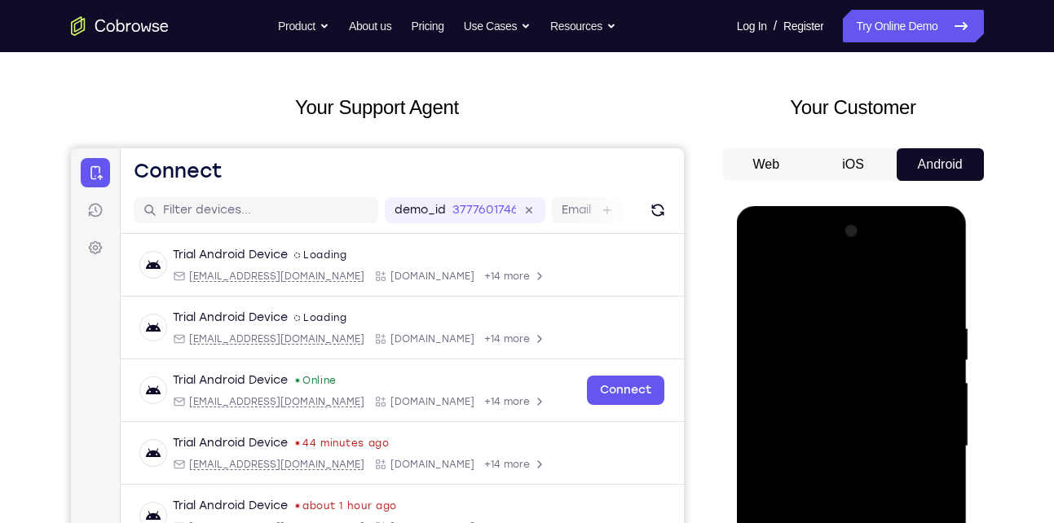
scroll to position [61, 0]
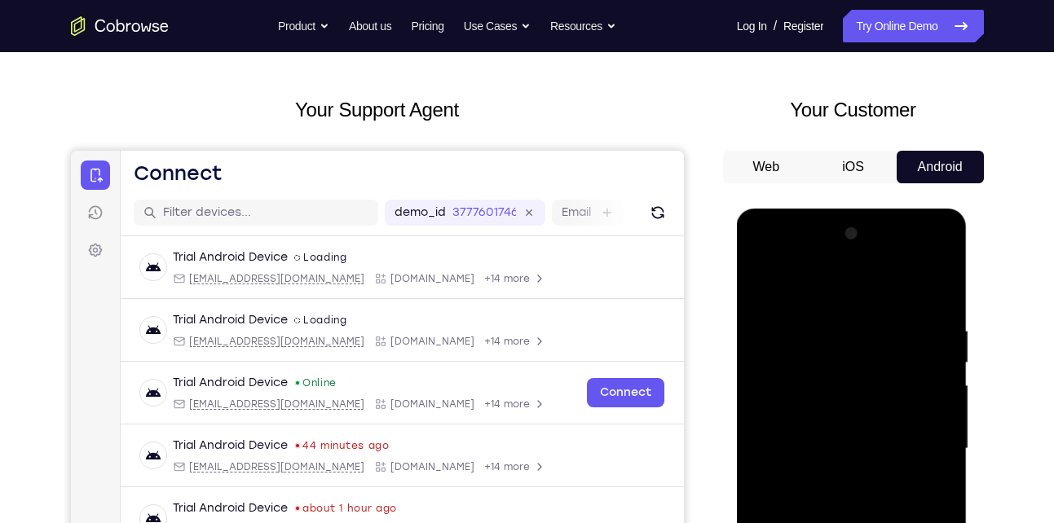
click at [761, 284] on div at bounding box center [851, 449] width 205 height 456
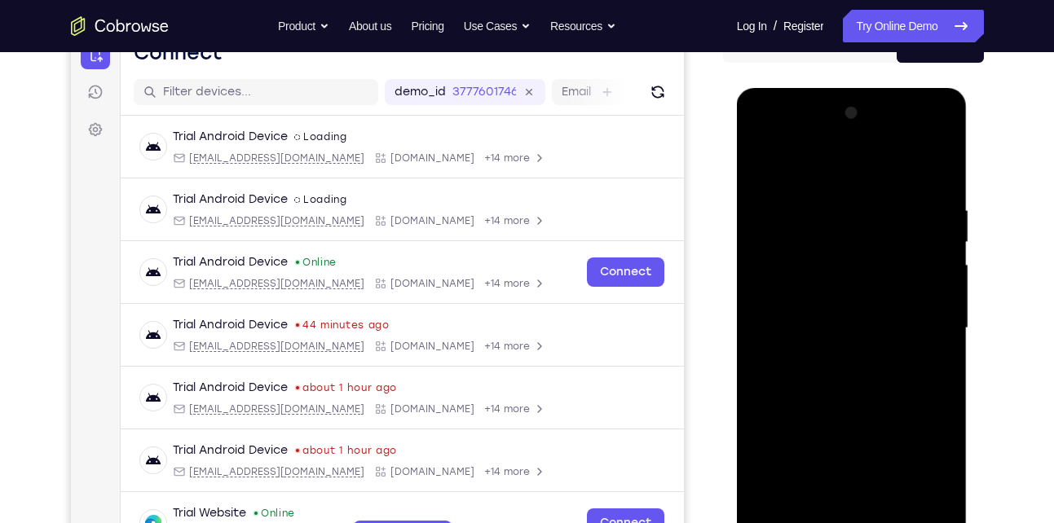
scroll to position [185, 0]
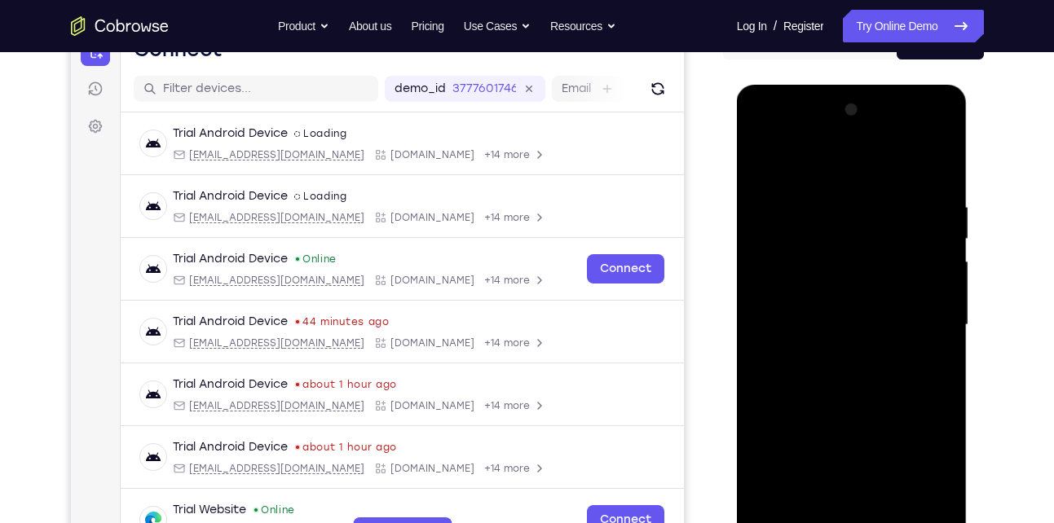
click at [767, 161] on div at bounding box center [851, 325] width 205 height 456
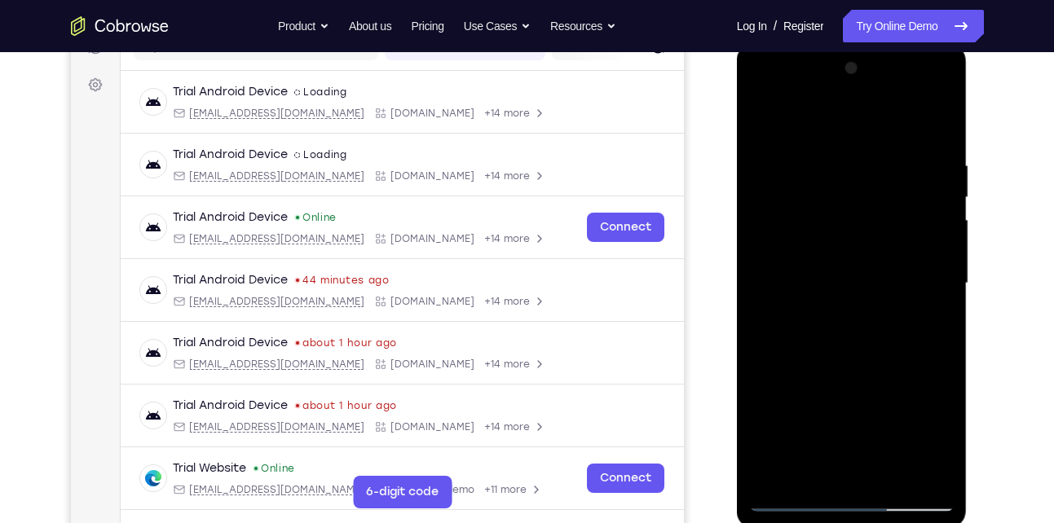
scroll to position [240, 0]
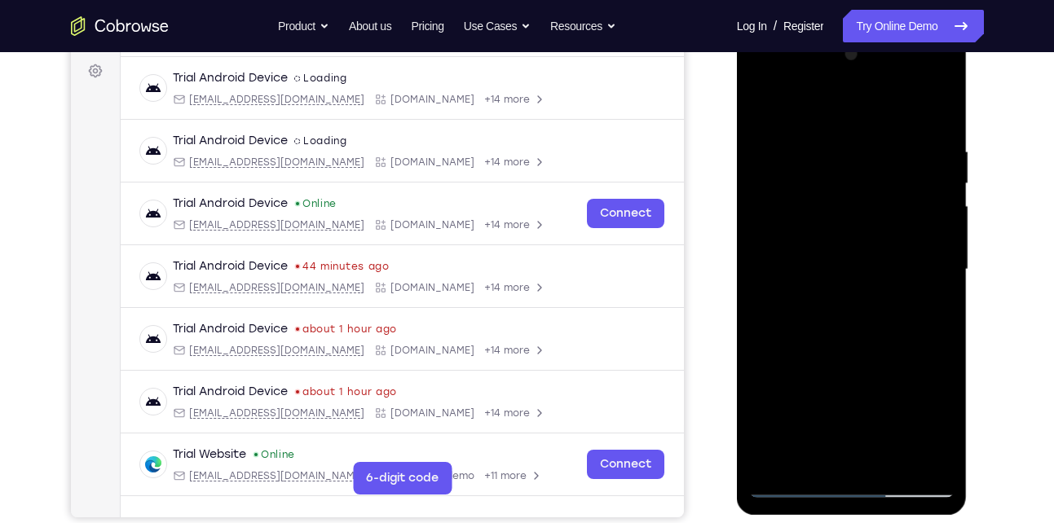
drag, startPoint x: 849, startPoint y: 218, endPoint x: 858, endPoint y: 397, distance: 179.5
click at [858, 397] on div at bounding box center [851, 270] width 205 height 456
click at [802, 267] on div at bounding box center [851, 270] width 205 height 456
click at [773, 260] on div at bounding box center [851, 270] width 205 height 456
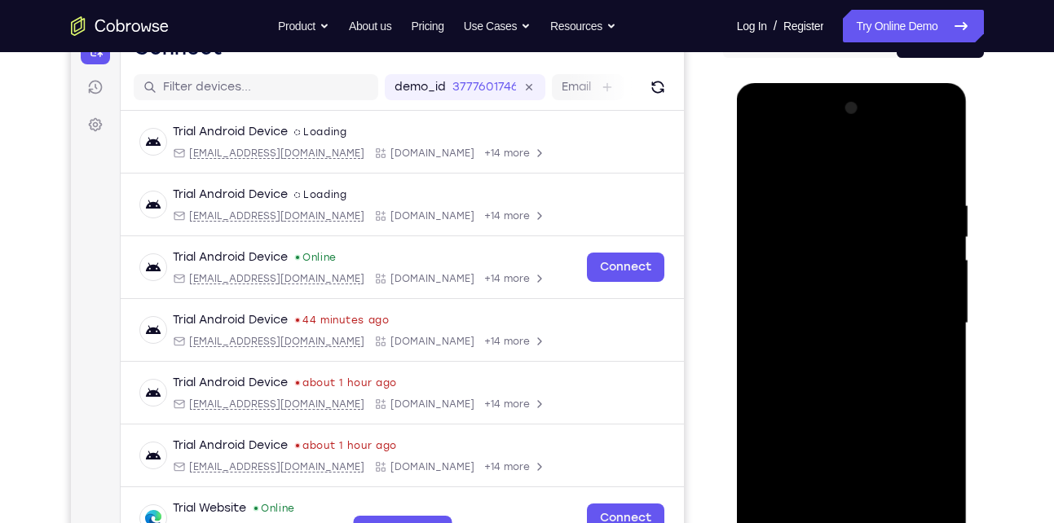
click at [940, 289] on div at bounding box center [851, 323] width 205 height 456
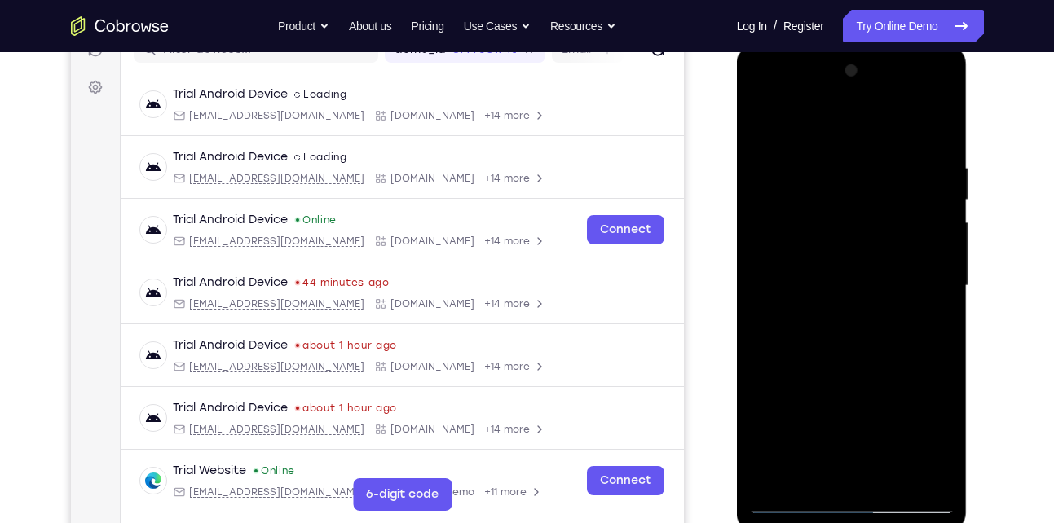
scroll to position [225, 0]
click at [918, 327] on div at bounding box center [851, 285] width 205 height 456
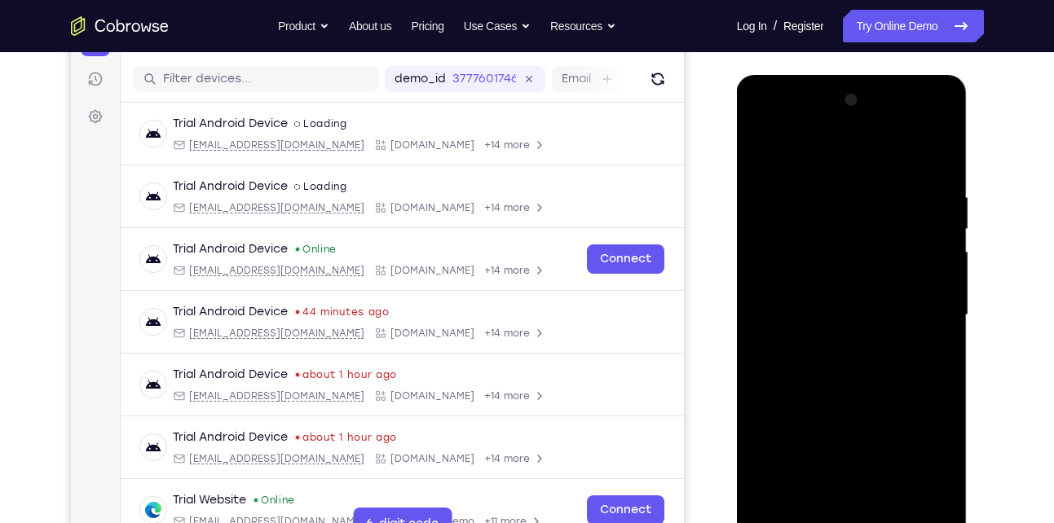
scroll to position [194, 0]
click at [759, 148] on div at bounding box center [851, 316] width 205 height 456
click at [939, 153] on div at bounding box center [851, 316] width 205 height 456
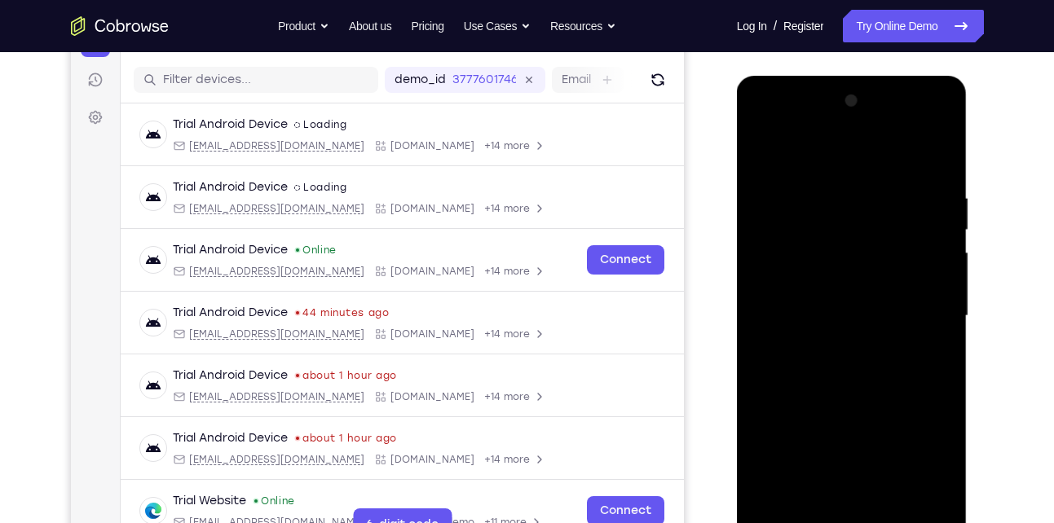
drag, startPoint x: 808, startPoint y: 245, endPoint x: 817, endPoint y: 443, distance: 197.4
click at [817, 443] on div at bounding box center [851, 316] width 205 height 456
drag, startPoint x: 857, startPoint y: 283, endPoint x: 869, endPoint y: 478, distance: 195.2
click at [869, 478] on div at bounding box center [851, 316] width 205 height 456
click at [764, 155] on div at bounding box center [851, 316] width 205 height 456
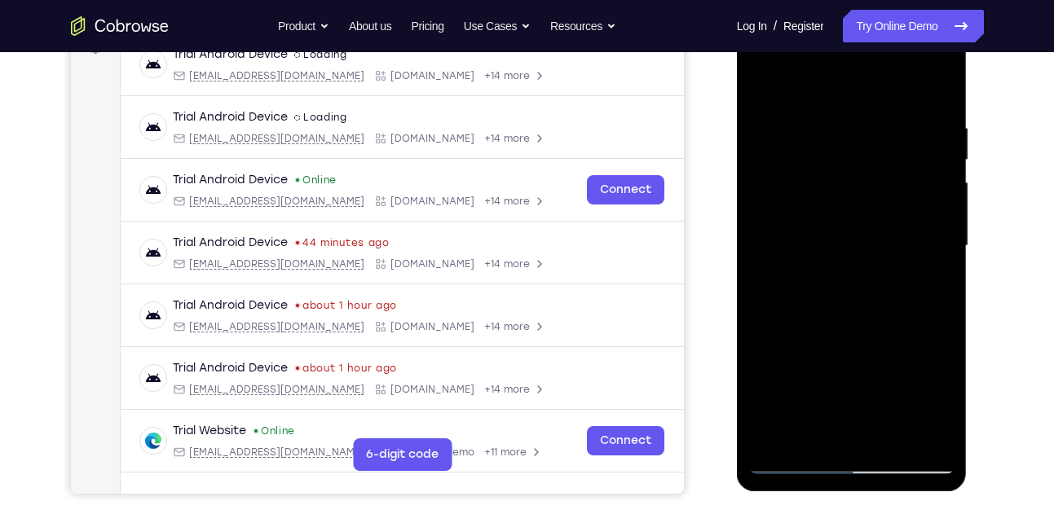
scroll to position [265, 0]
click at [896, 436] on div at bounding box center [851, 245] width 205 height 456
click at [861, 326] on div at bounding box center [851, 245] width 205 height 456
click at [856, 271] on div at bounding box center [851, 245] width 205 height 456
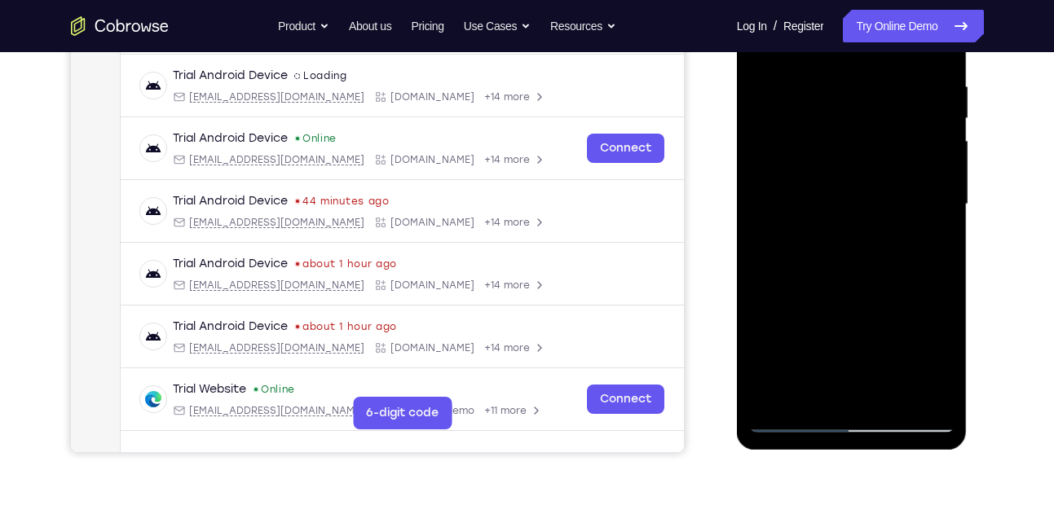
scroll to position [306, 0]
click at [820, 391] on div at bounding box center [851, 204] width 205 height 456
click at [771, 331] on div at bounding box center [851, 204] width 205 height 456
click at [933, 334] on div at bounding box center [851, 204] width 205 height 456
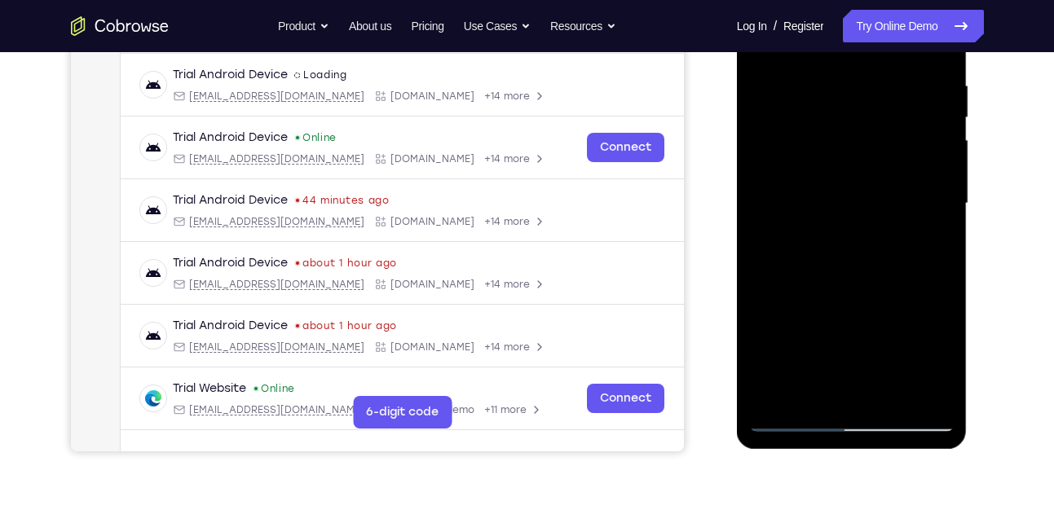
drag, startPoint x: 769, startPoint y: 332, endPoint x: 874, endPoint y: 328, distance: 105.2
click at [874, 328] on div at bounding box center [851, 204] width 205 height 456
click at [858, 394] on div at bounding box center [851, 204] width 205 height 456
drag, startPoint x: 811, startPoint y: 247, endPoint x: 757, endPoint y: 252, distance: 54.0
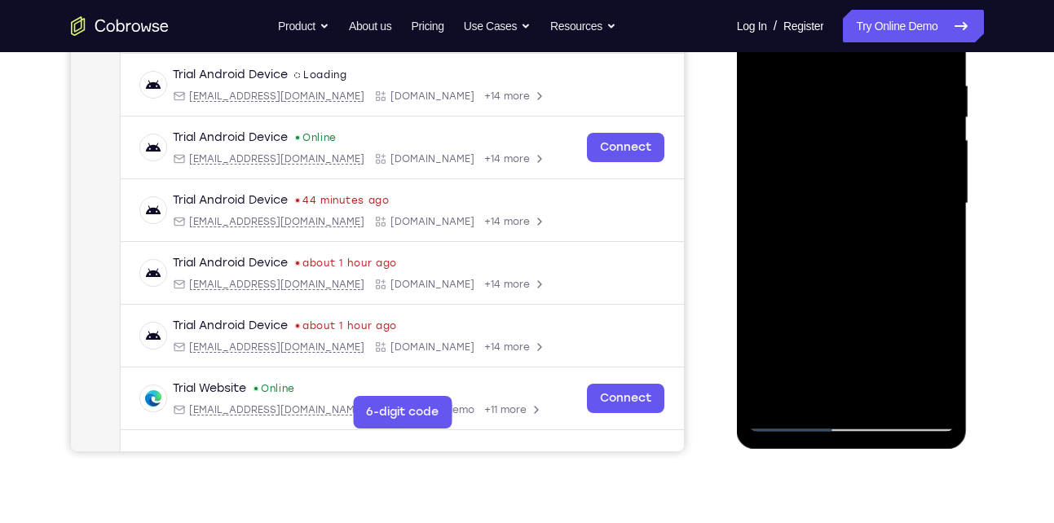
click at [757, 252] on div at bounding box center [851, 204] width 205 height 456
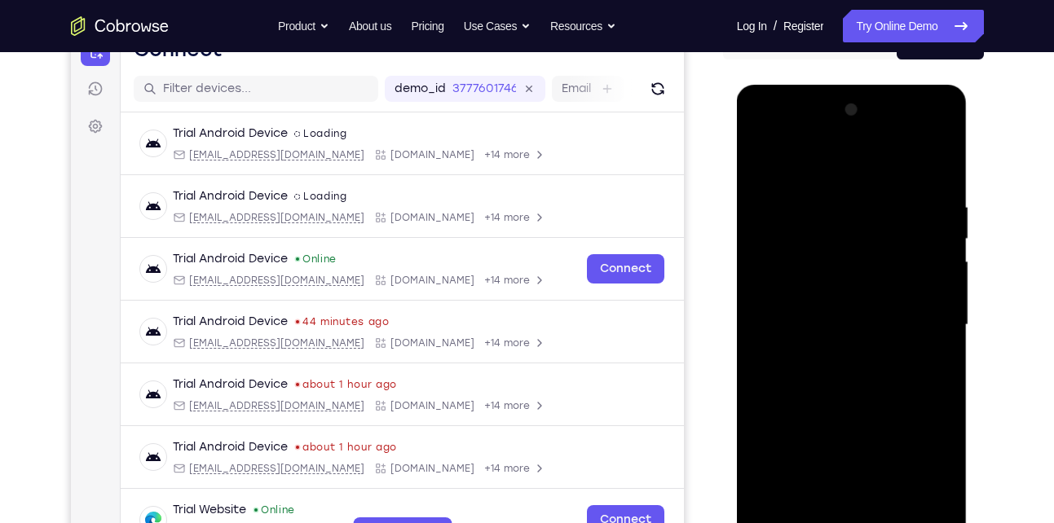
scroll to position [186, 0]
click at [929, 367] on div at bounding box center [851, 324] width 205 height 456
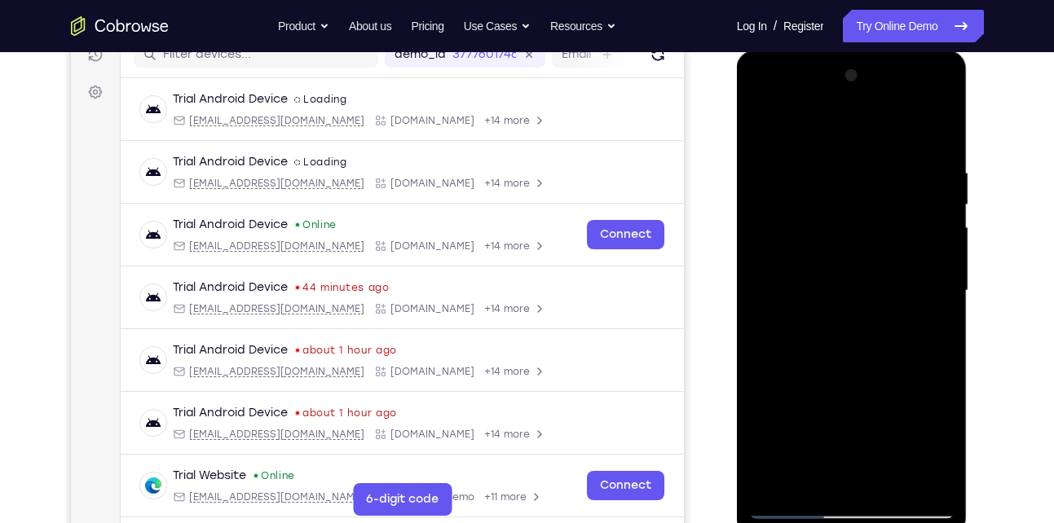
click at [818, 327] on div at bounding box center [851, 291] width 205 height 456
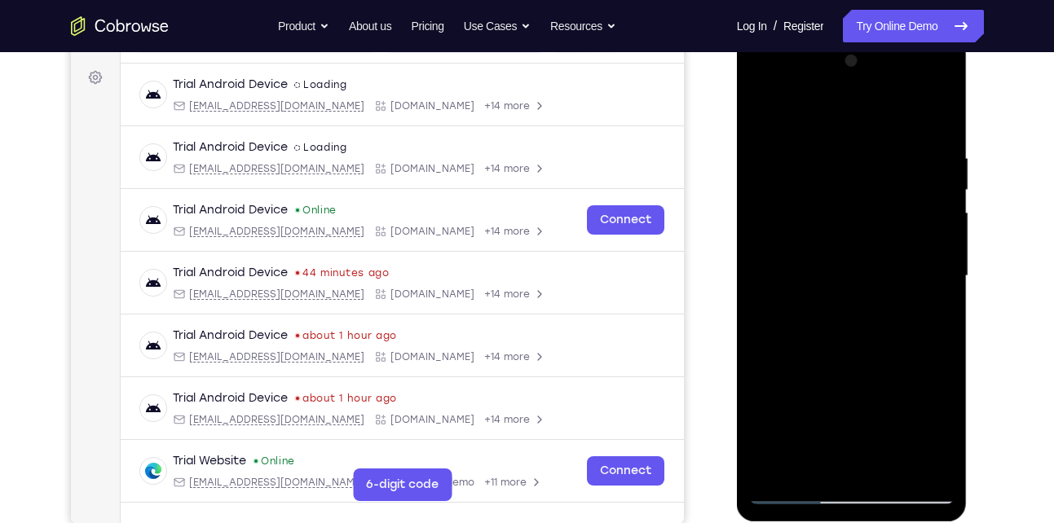
scroll to position [235, 0]
click at [930, 317] on div at bounding box center [851, 275] width 205 height 456
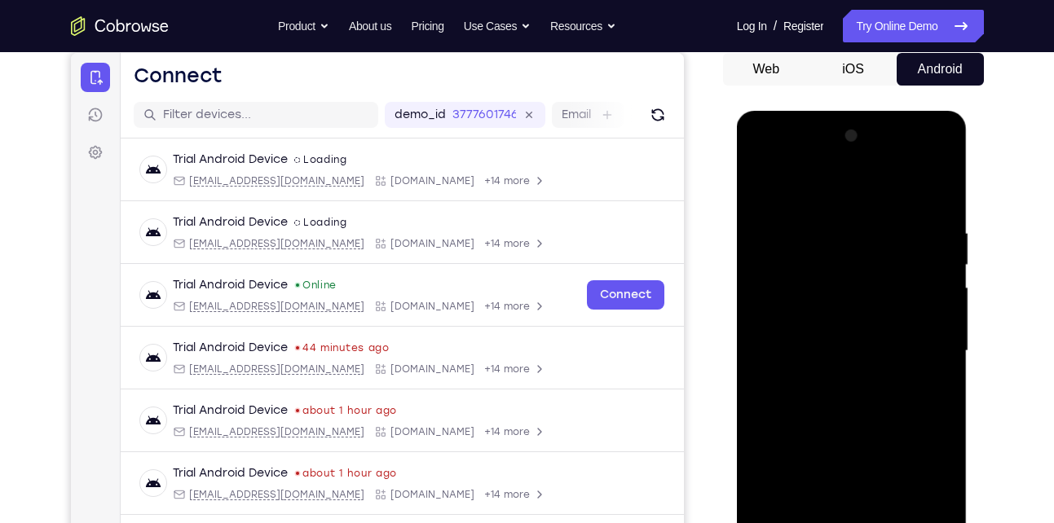
scroll to position [146, 0]
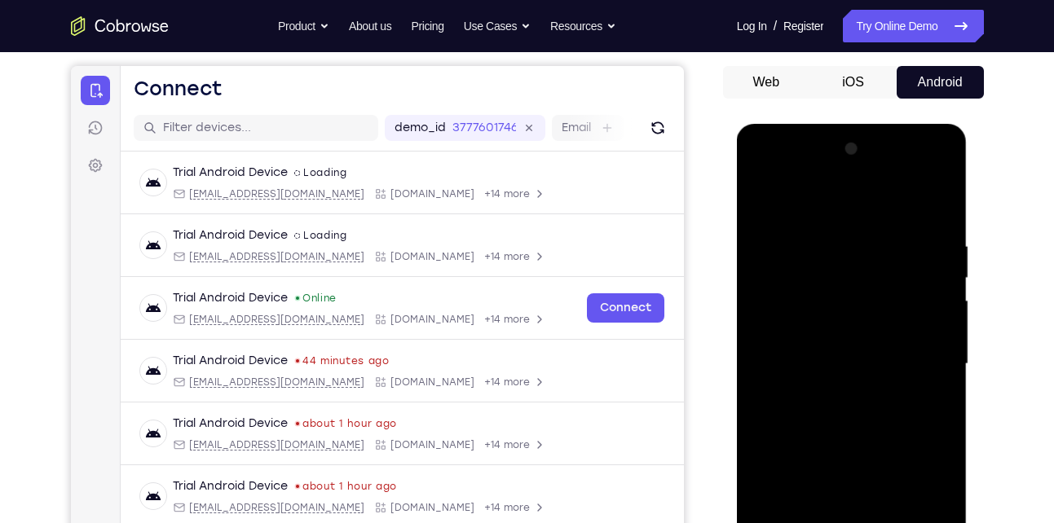
click at [763, 203] on div at bounding box center [851, 364] width 205 height 456
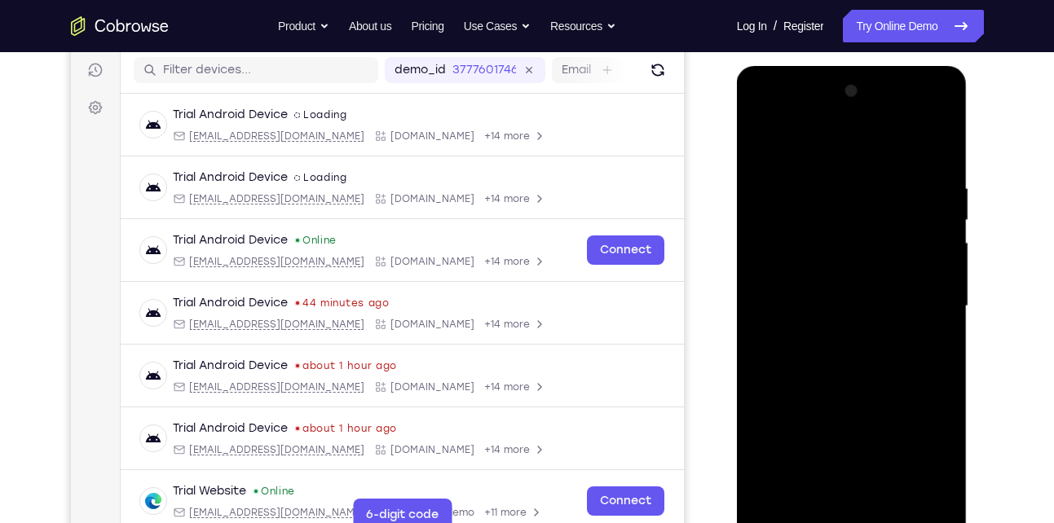
scroll to position [210, 0]
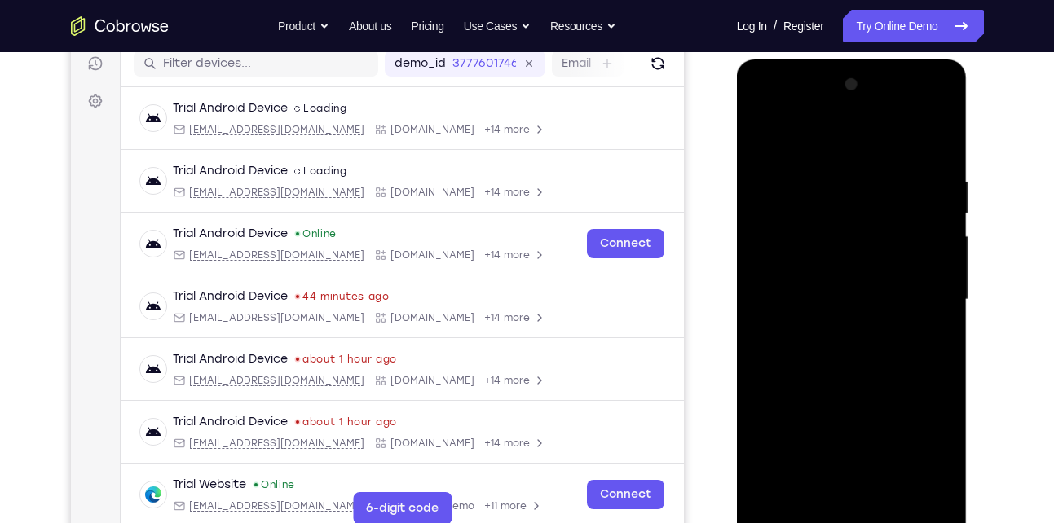
click at [829, 284] on div at bounding box center [851, 300] width 205 height 456
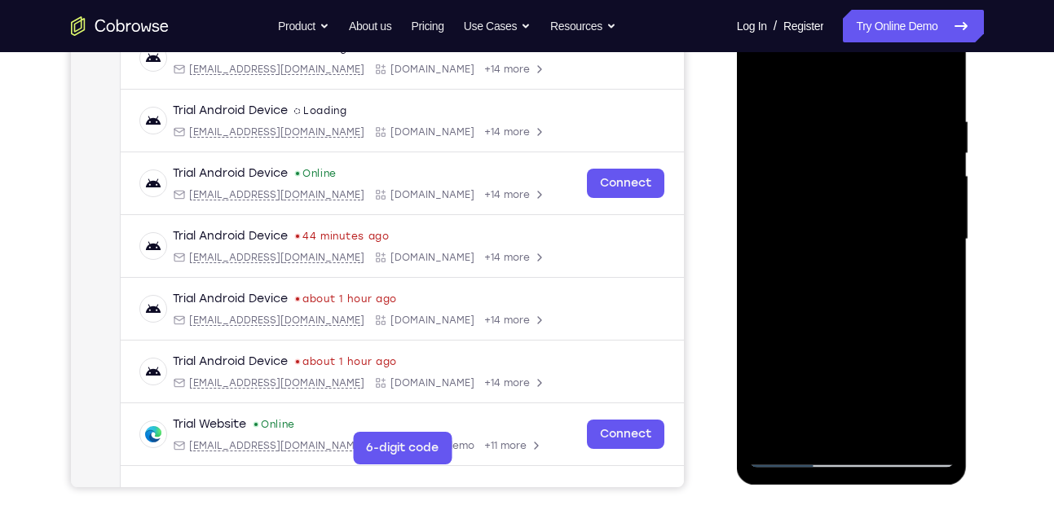
click at [823, 392] on div at bounding box center [851, 239] width 205 height 456
click at [817, 346] on div at bounding box center [851, 239] width 205 height 456
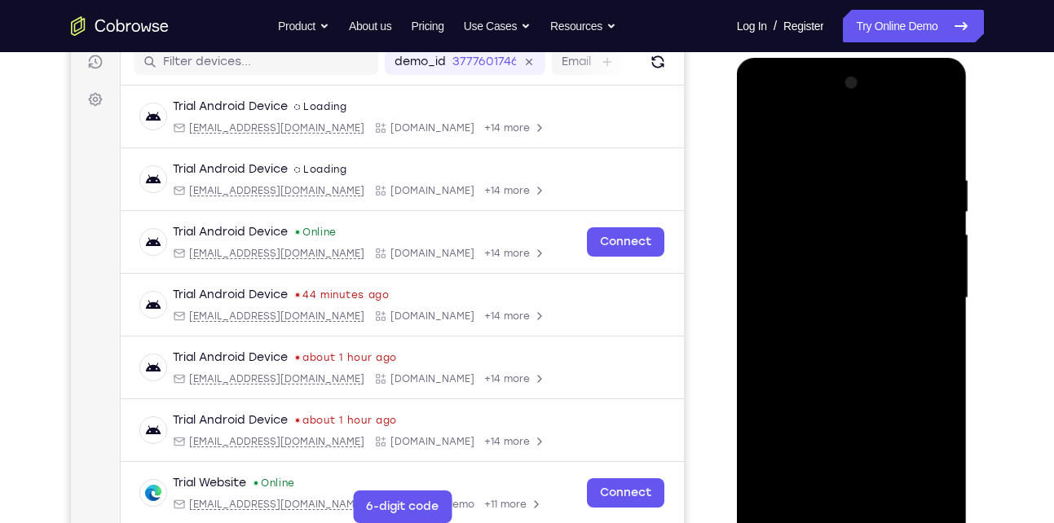
scroll to position [206, 0]
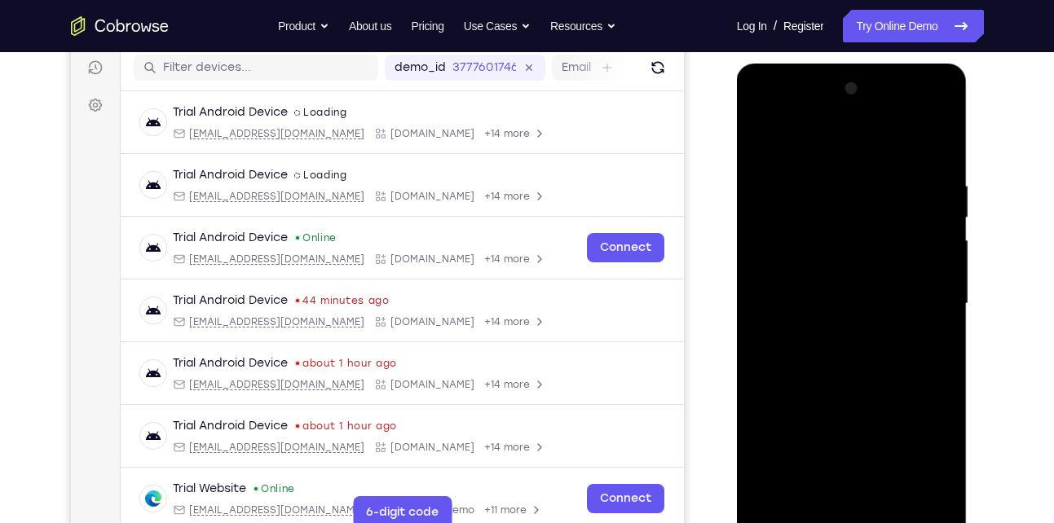
drag, startPoint x: 835, startPoint y: 289, endPoint x: 839, endPoint y: 150, distance: 139.4
click at [839, 150] on div at bounding box center [851, 304] width 205 height 456
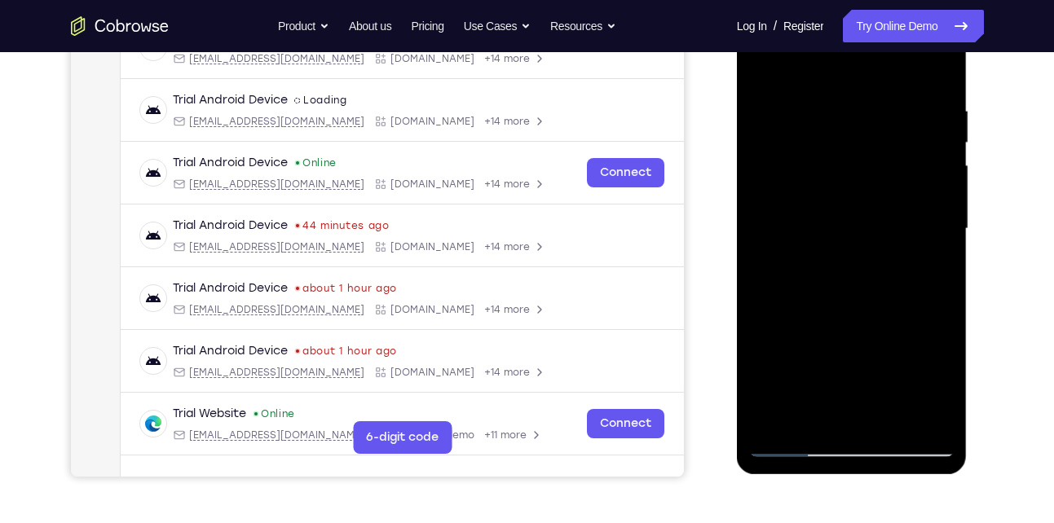
scroll to position [282, 0]
drag, startPoint x: 839, startPoint y: 328, endPoint x: 849, endPoint y: 152, distance: 176.4
click at [849, 152] on div at bounding box center [851, 228] width 205 height 456
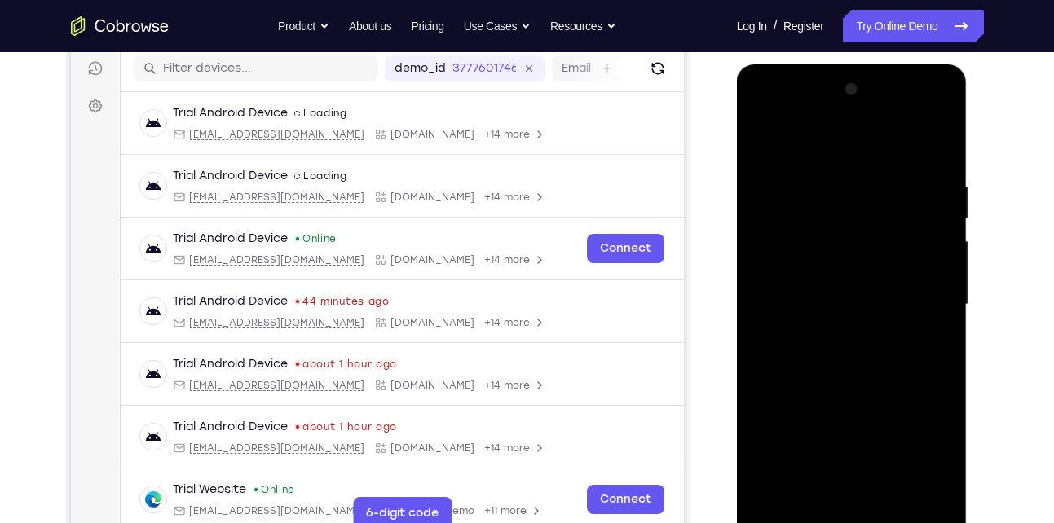
scroll to position [174, 0]
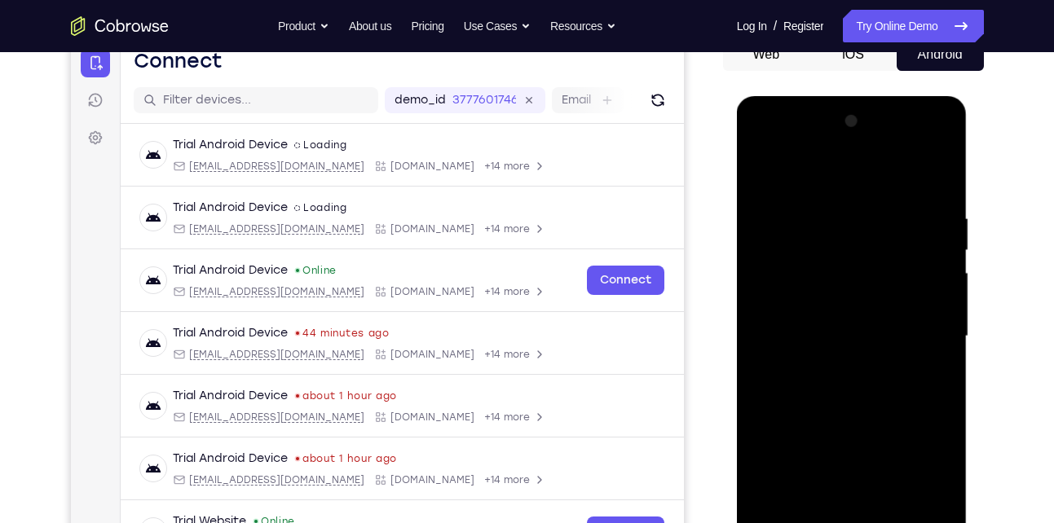
click at [943, 177] on div at bounding box center [851, 336] width 205 height 456
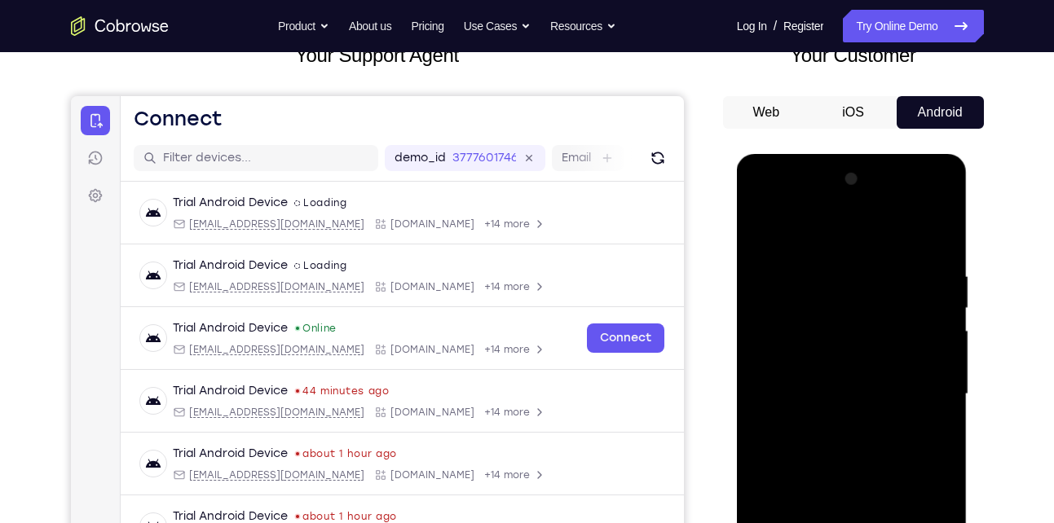
scroll to position [105, 0]
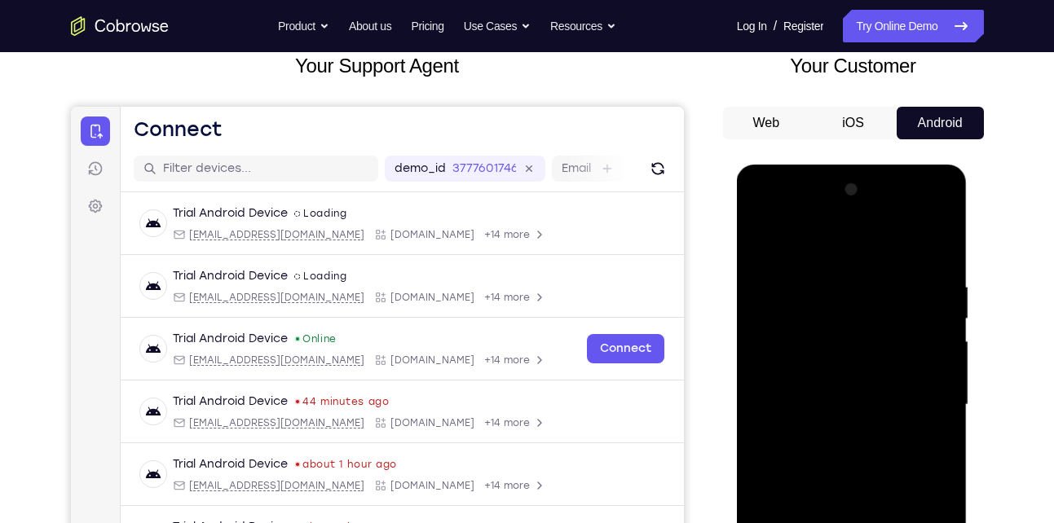
click at [946, 196] on div at bounding box center [851, 405] width 205 height 456
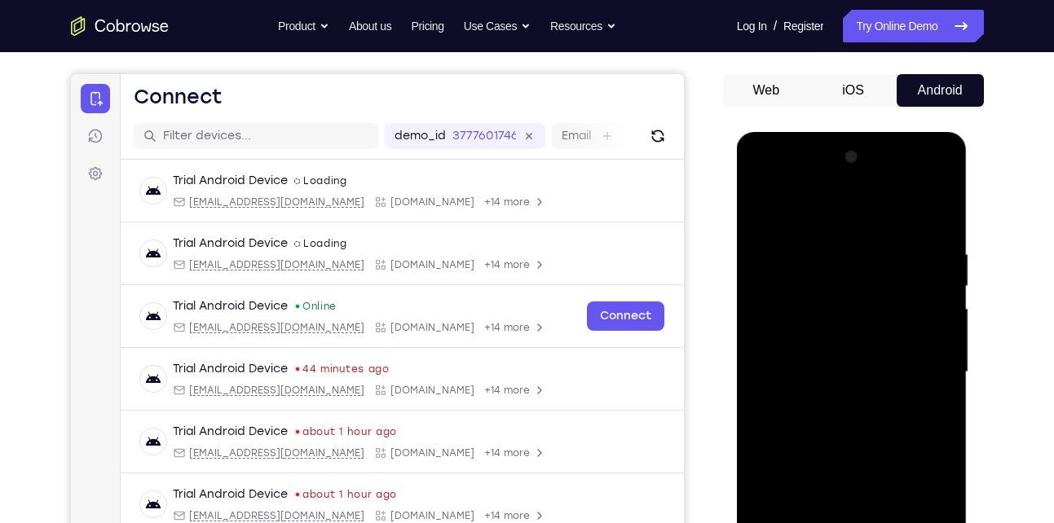
scroll to position [141, 0]
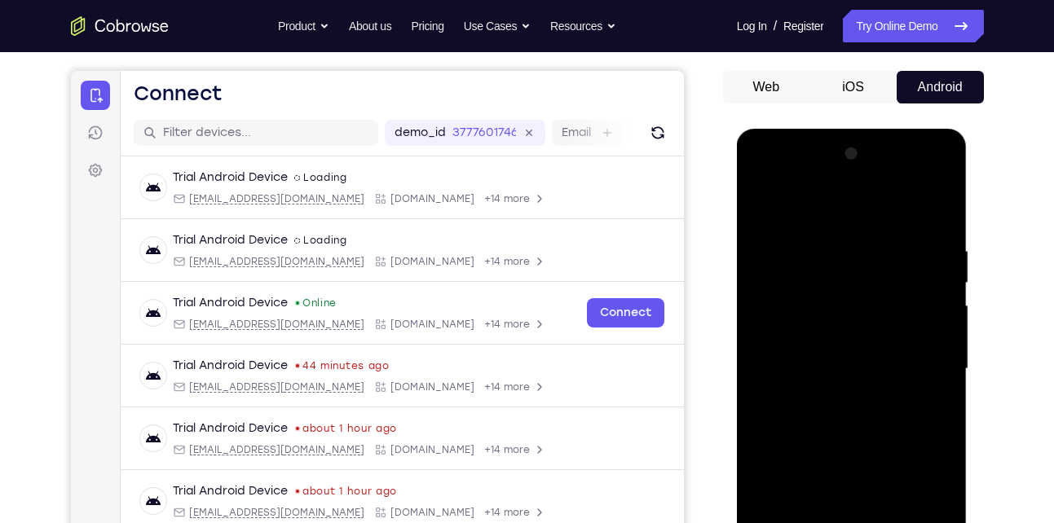
click at [762, 210] on div at bounding box center [851, 369] width 205 height 456
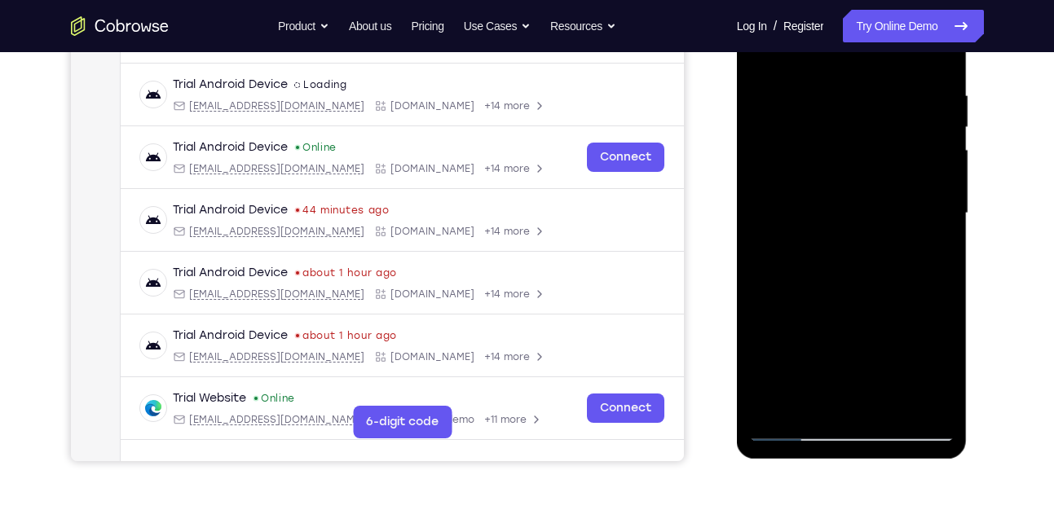
scroll to position [298, 0]
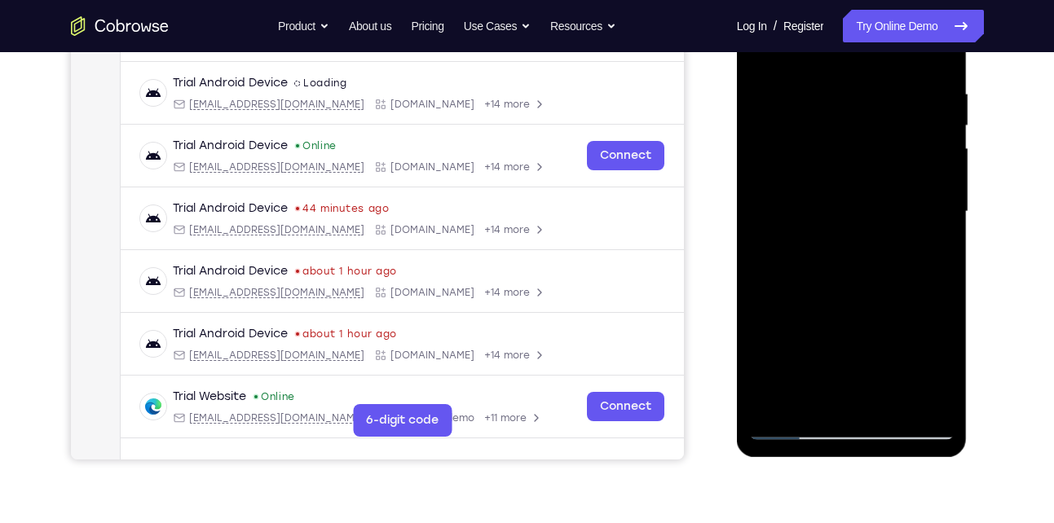
click at [790, 424] on div at bounding box center [851, 212] width 205 height 456
click at [794, 422] on div at bounding box center [851, 212] width 205 height 456
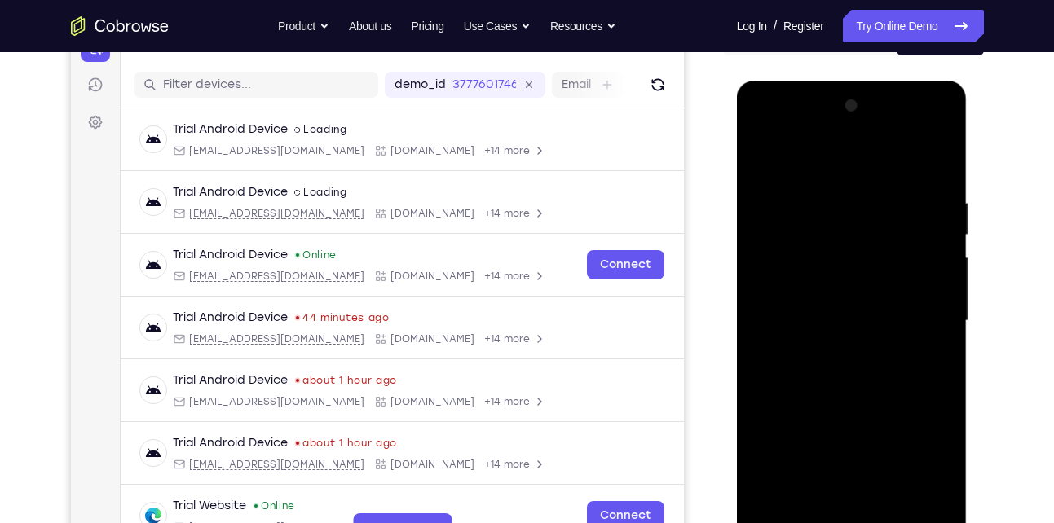
click at [760, 160] on div at bounding box center [851, 321] width 205 height 456
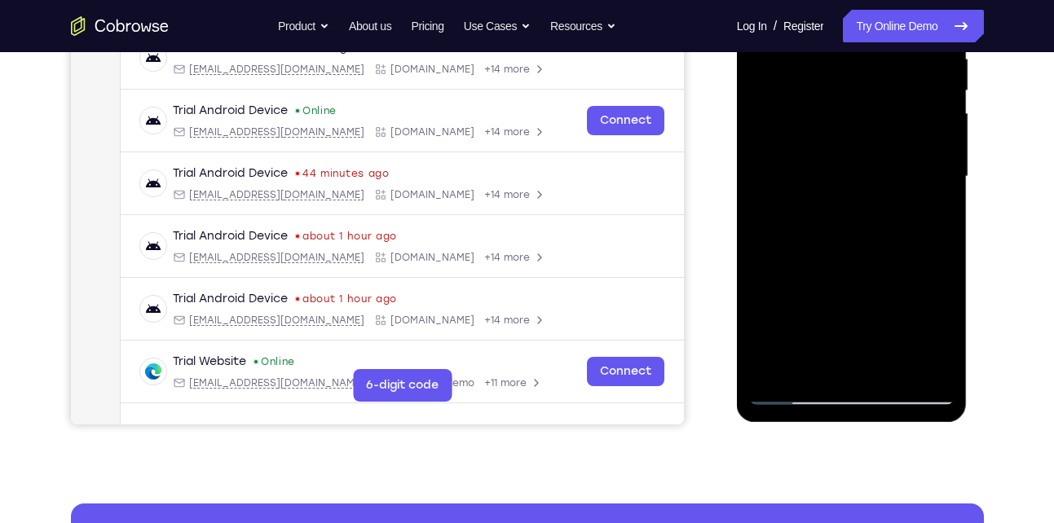
scroll to position [183, 0]
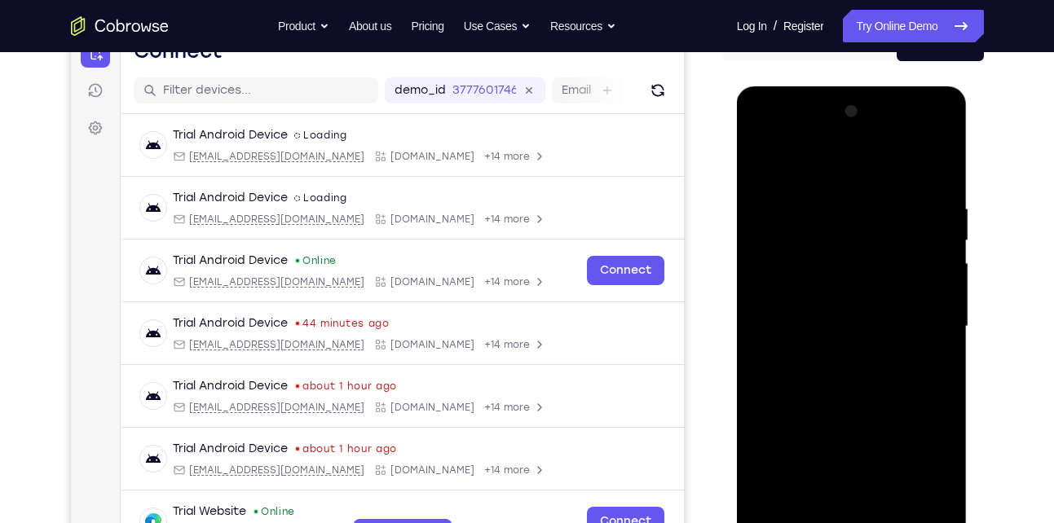
click at [766, 160] on div at bounding box center [851, 327] width 205 height 456
click at [824, 200] on div at bounding box center [851, 327] width 205 height 456
click at [930, 311] on div at bounding box center [851, 327] width 205 height 456
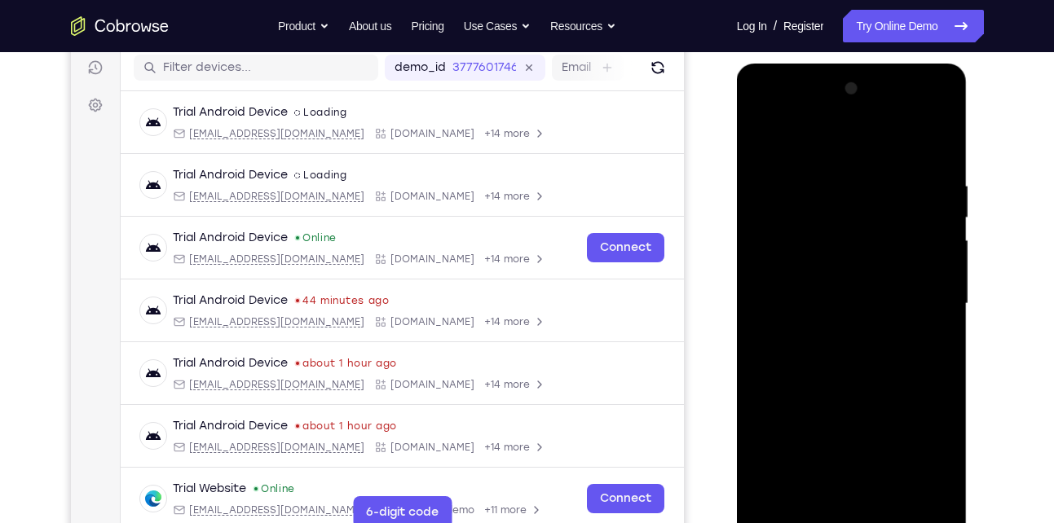
scroll to position [211, 0]
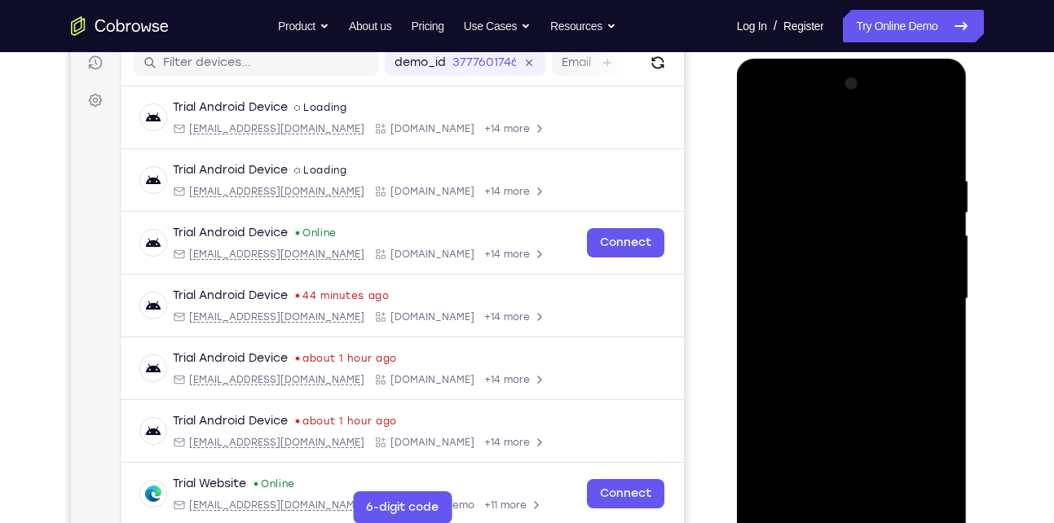
click at [937, 293] on div at bounding box center [851, 299] width 205 height 456
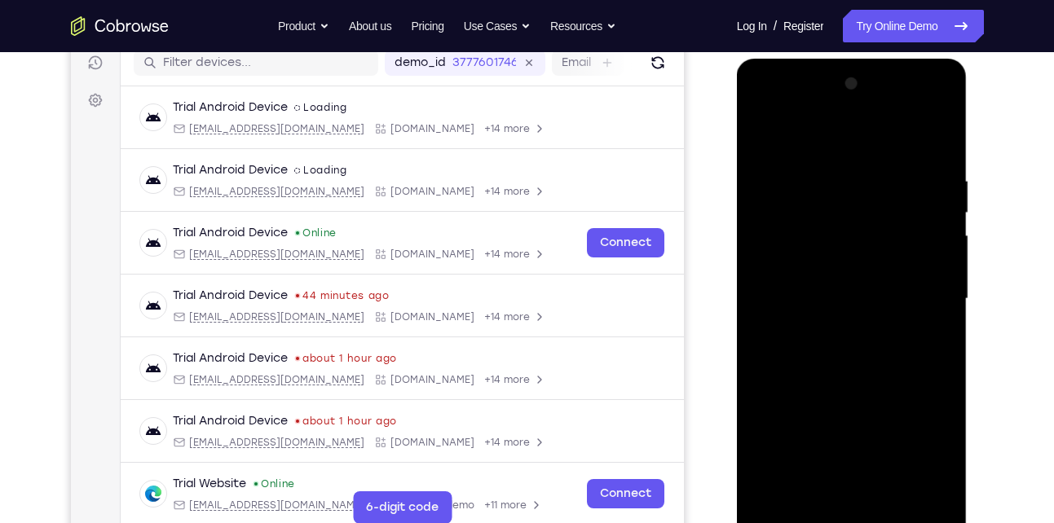
click at [762, 295] on div at bounding box center [851, 299] width 205 height 456
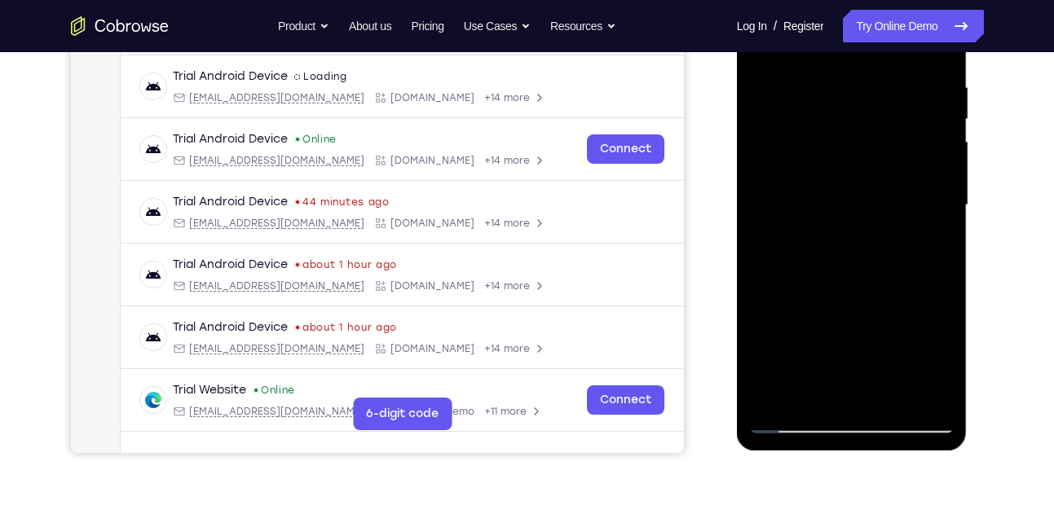
scroll to position [310, 0]
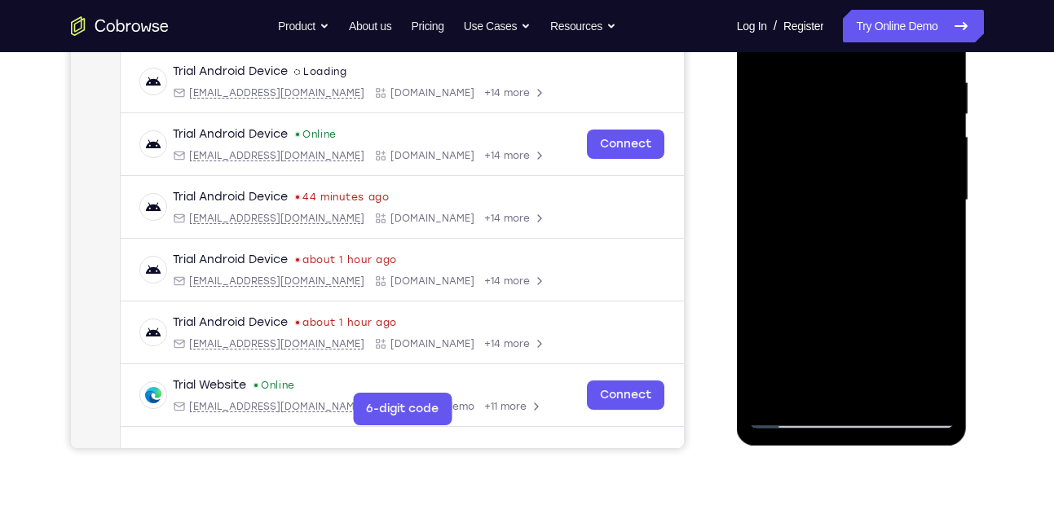
click at [915, 381] on div at bounding box center [851, 200] width 205 height 456
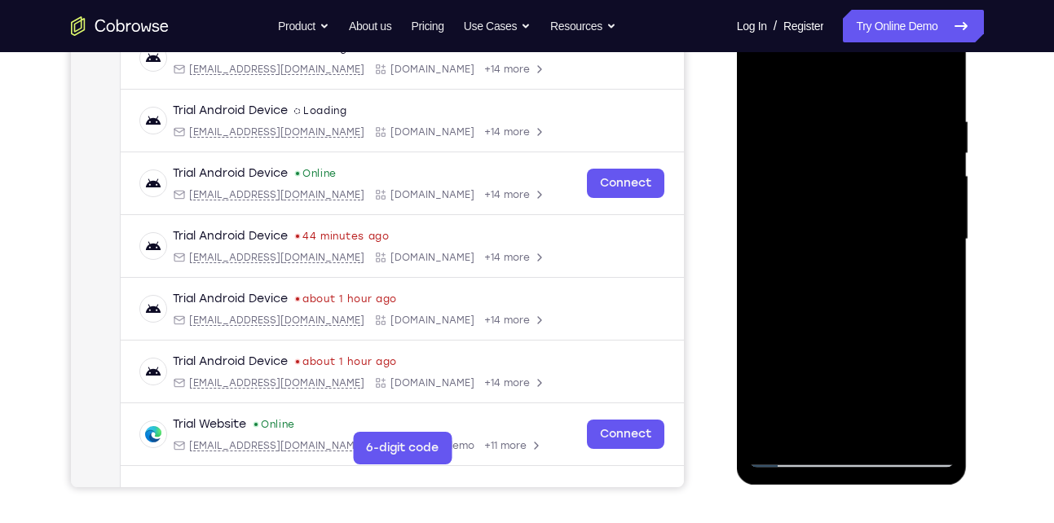
scroll to position [271, 0]
click at [948, 230] on div at bounding box center [851, 239] width 205 height 456
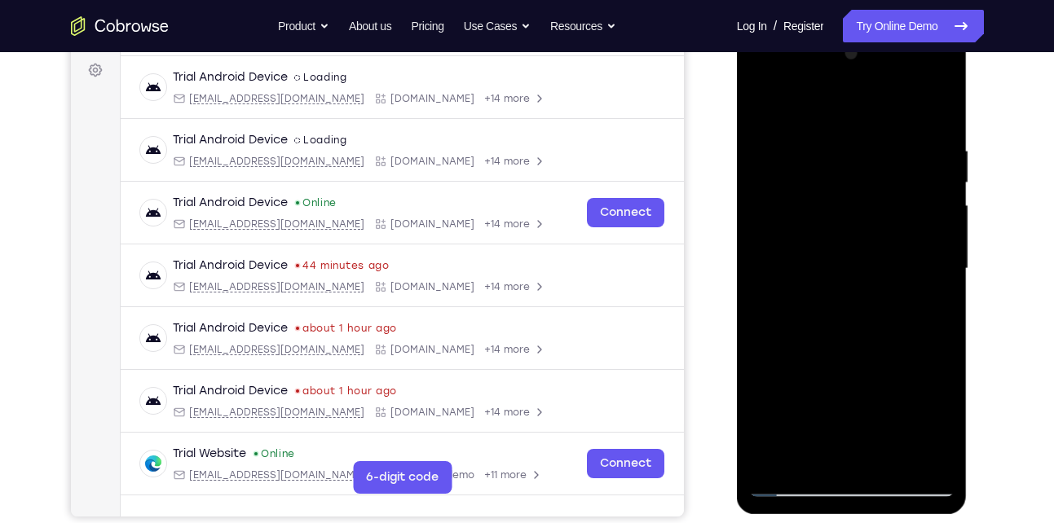
click at [938, 289] on div at bounding box center [851, 269] width 205 height 456
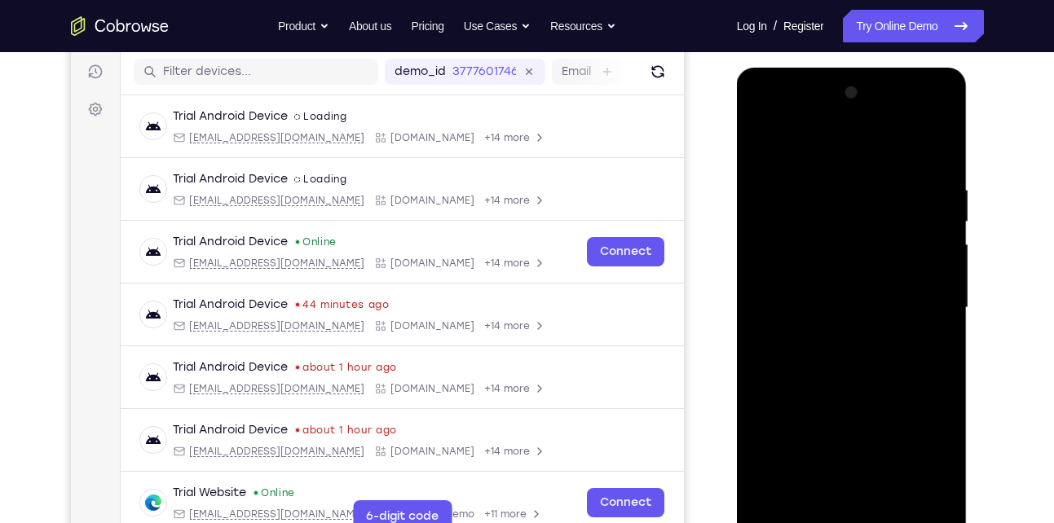
click at [933, 310] on div at bounding box center [851, 308] width 205 height 456
click at [764, 305] on div at bounding box center [851, 308] width 205 height 456
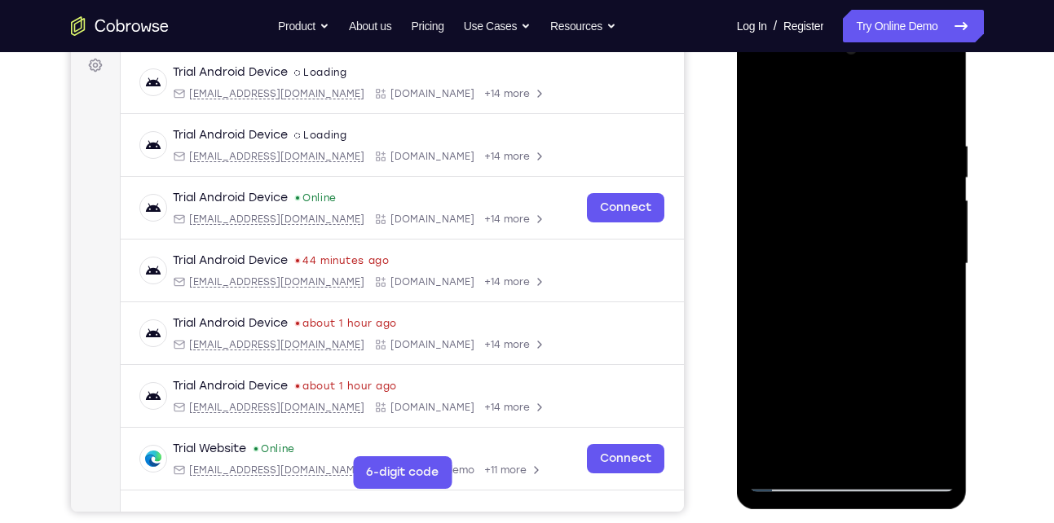
scroll to position [249, 0]
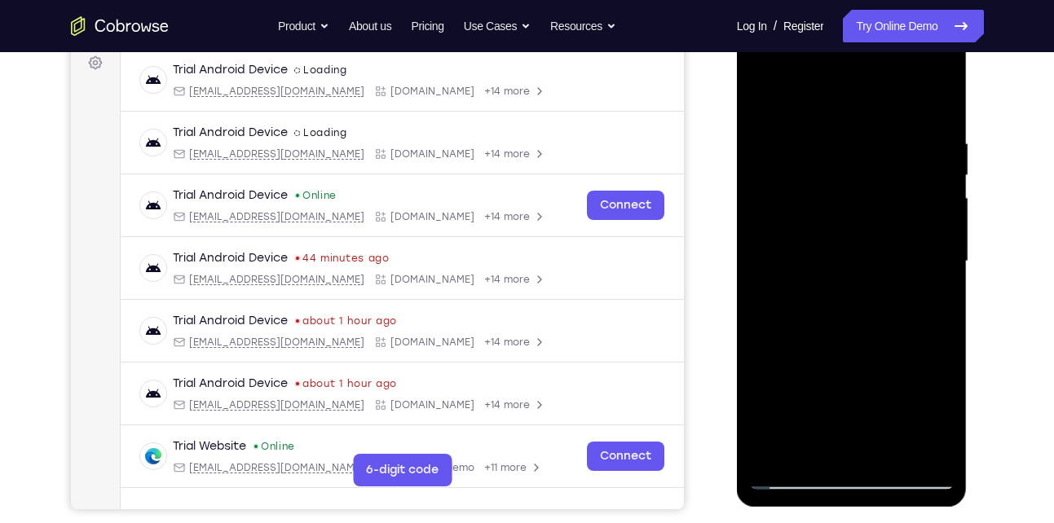
click at [937, 259] on div at bounding box center [851, 261] width 205 height 456
click at [763, 277] on div at bounding box center [851, 261] width 205 height 456
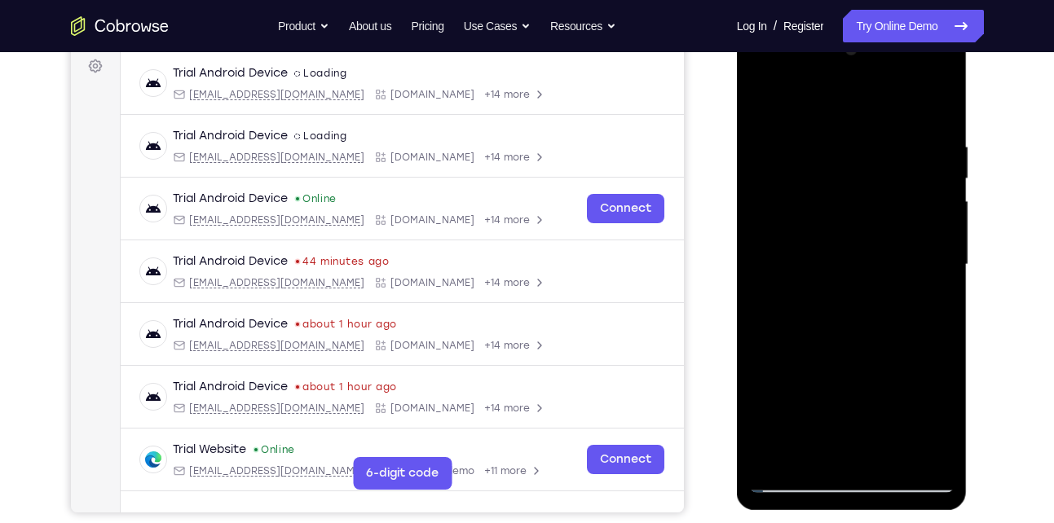
scroll to position [246, 0]
click at [938, 264] on div at bounding box center [851, 264] width 205 height 456
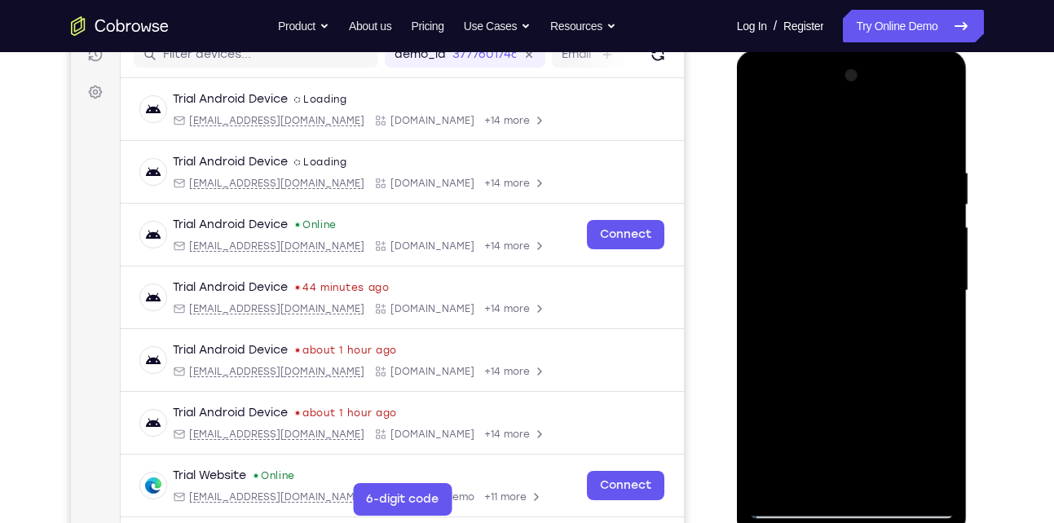
scroll to position [205, 0]
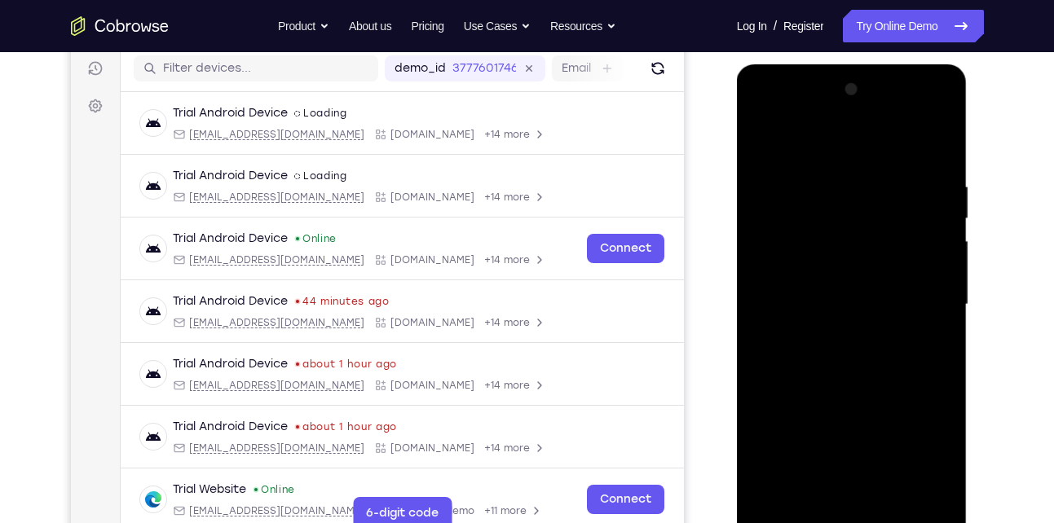
click at [934, 295] on div at bounding box center [851, 305] width 205 height 456
click at [939, 291] on div at bounding box center [851, 305] width 205 height 456
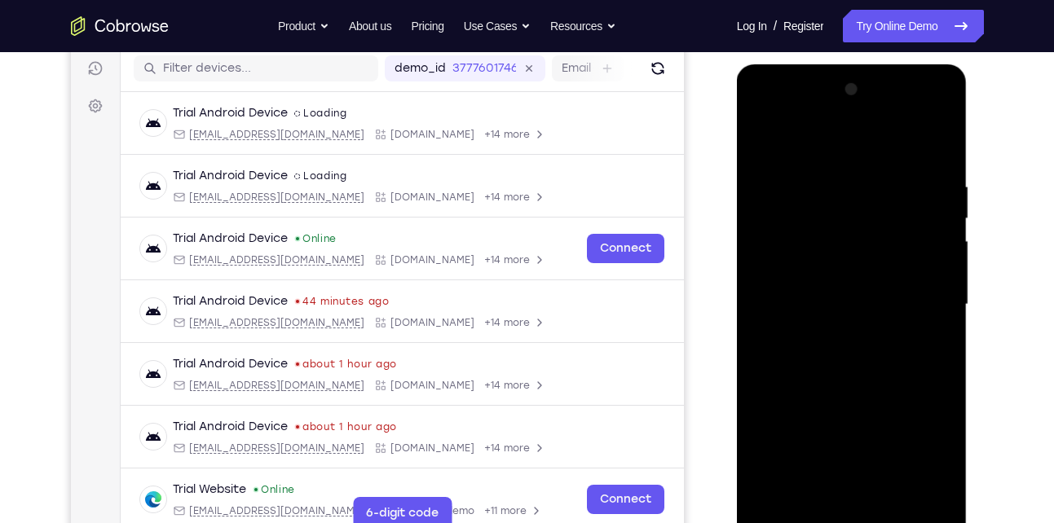
click at [939, 291] on div at bounding box center [851, 305] width 205 height 456
click at [935, 145] on div at bounding box center [851, 305] width 205 height 456
drag, startPoint x: 881, startPoint y: 184, endPoint x: 778, endPoint y: 186, distance: 102.7
click at [778, 186] on div at bounding box center [851, 305] width 205 height 456
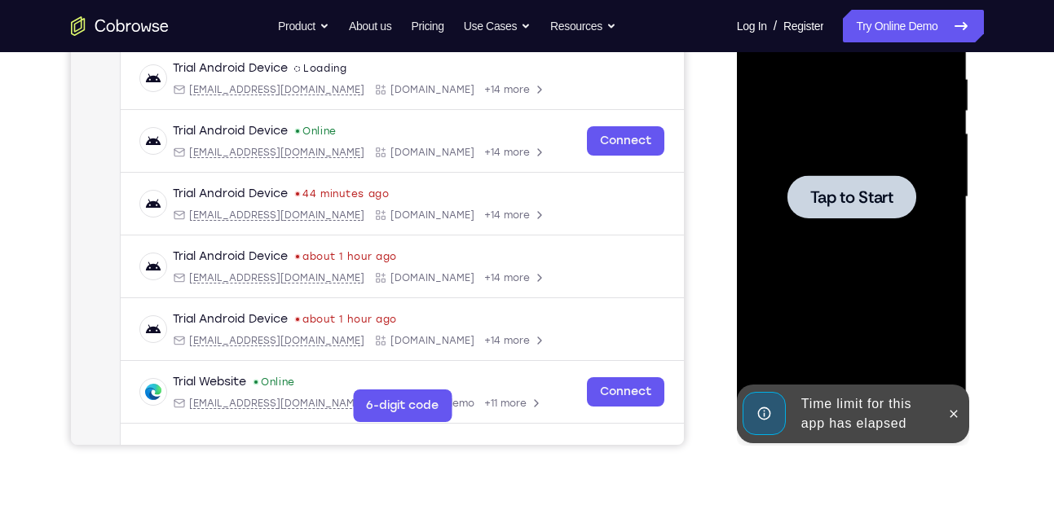
scroll to position [218, 0]
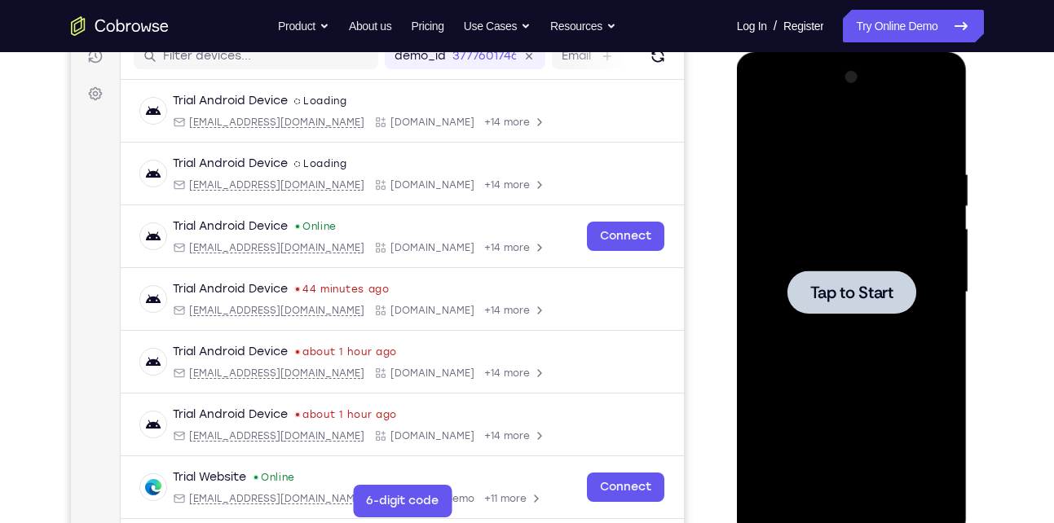
click at [829, 299] on span "Tap to Start" at bounding box center [851, 292] width 83 height 16
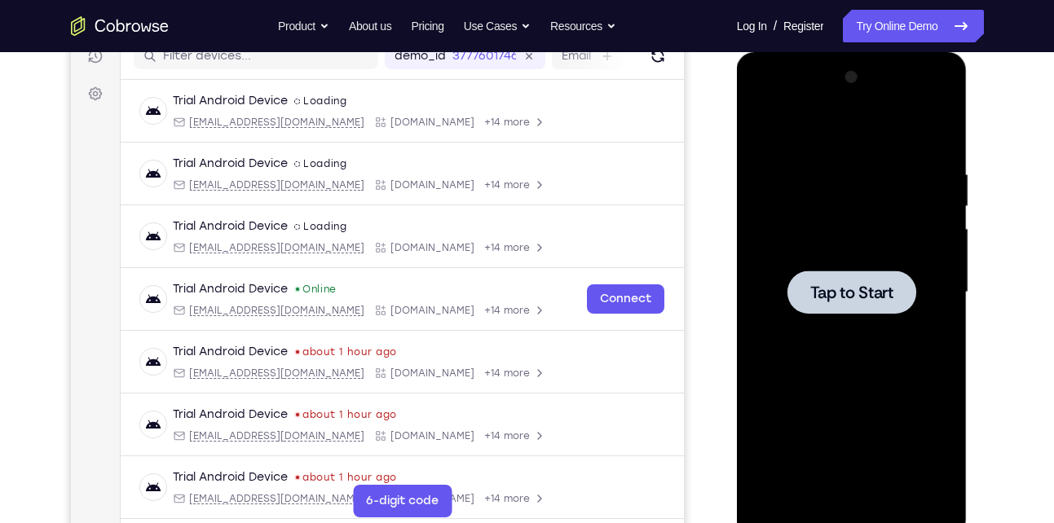
click at [838, 284] on span "Tap to Start" at bounding box center [851, 292] width 83 height 16
